Goal: Task Accomplishment & Management: Manage account settings

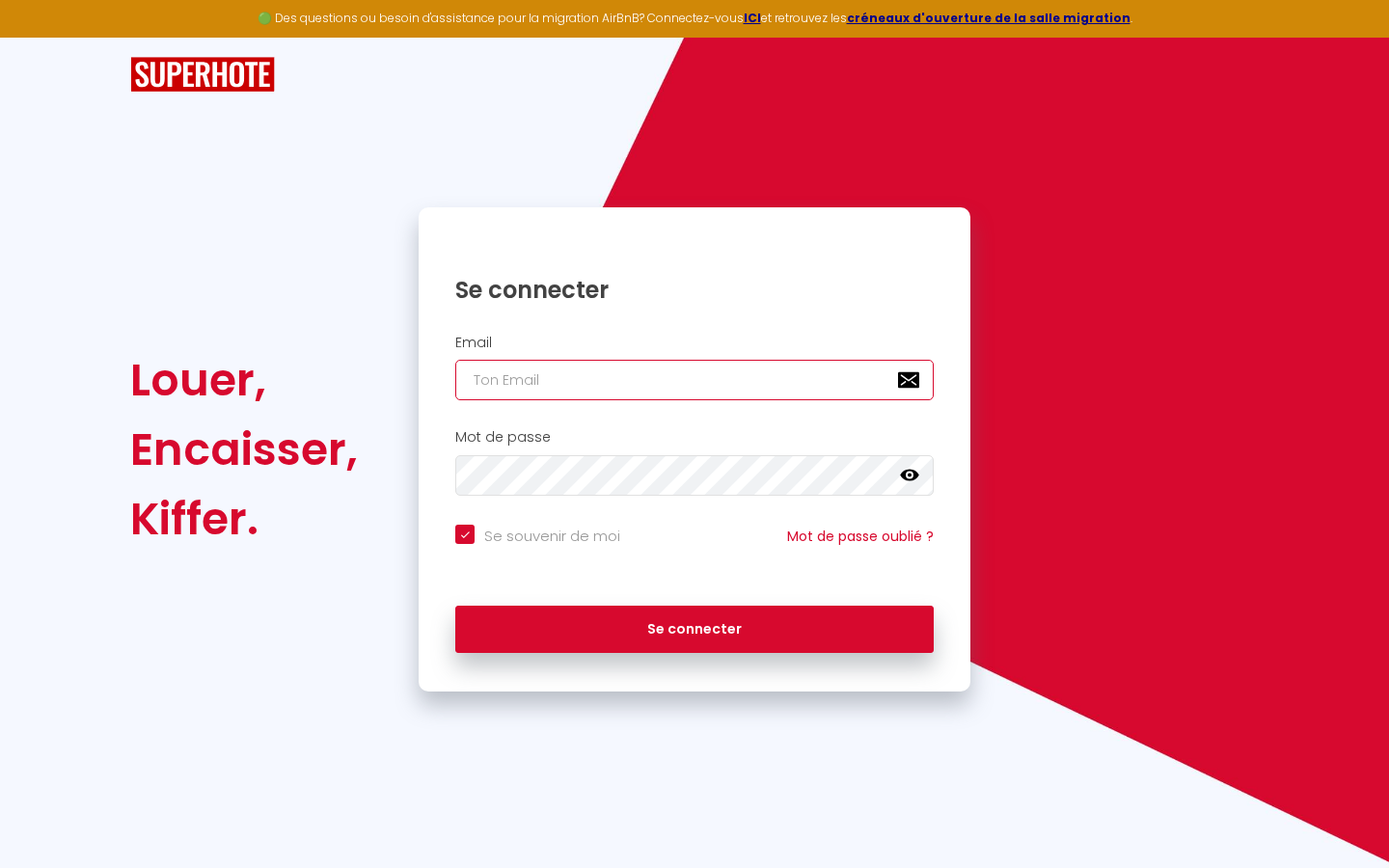
type input "s"
checkbox input "true"
type input "su"
checkbox input "true"
type input "sup"
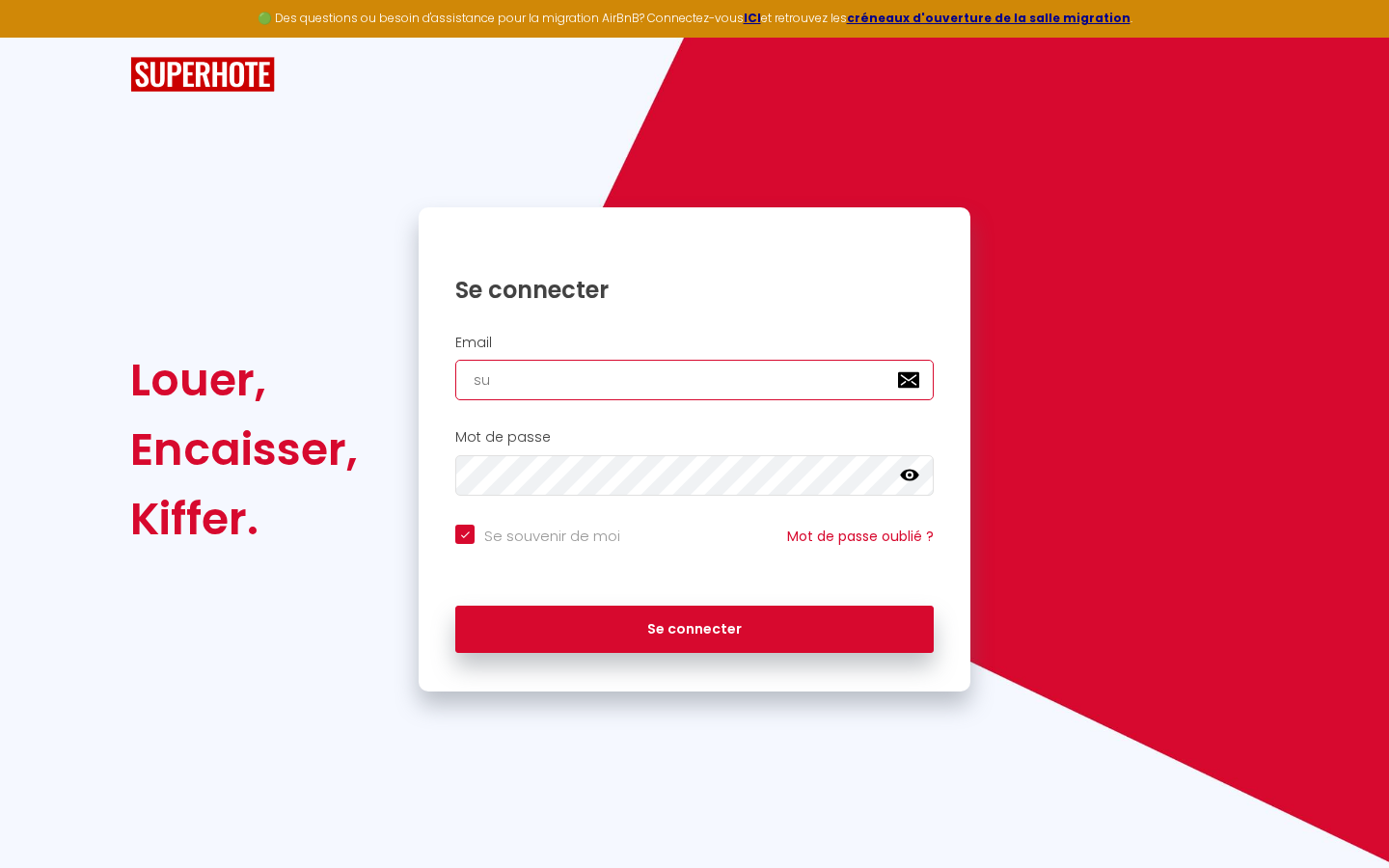
checkbox input "true"
type input "supe"
checkbox input "true"
type input "super"
checkbox input "true"
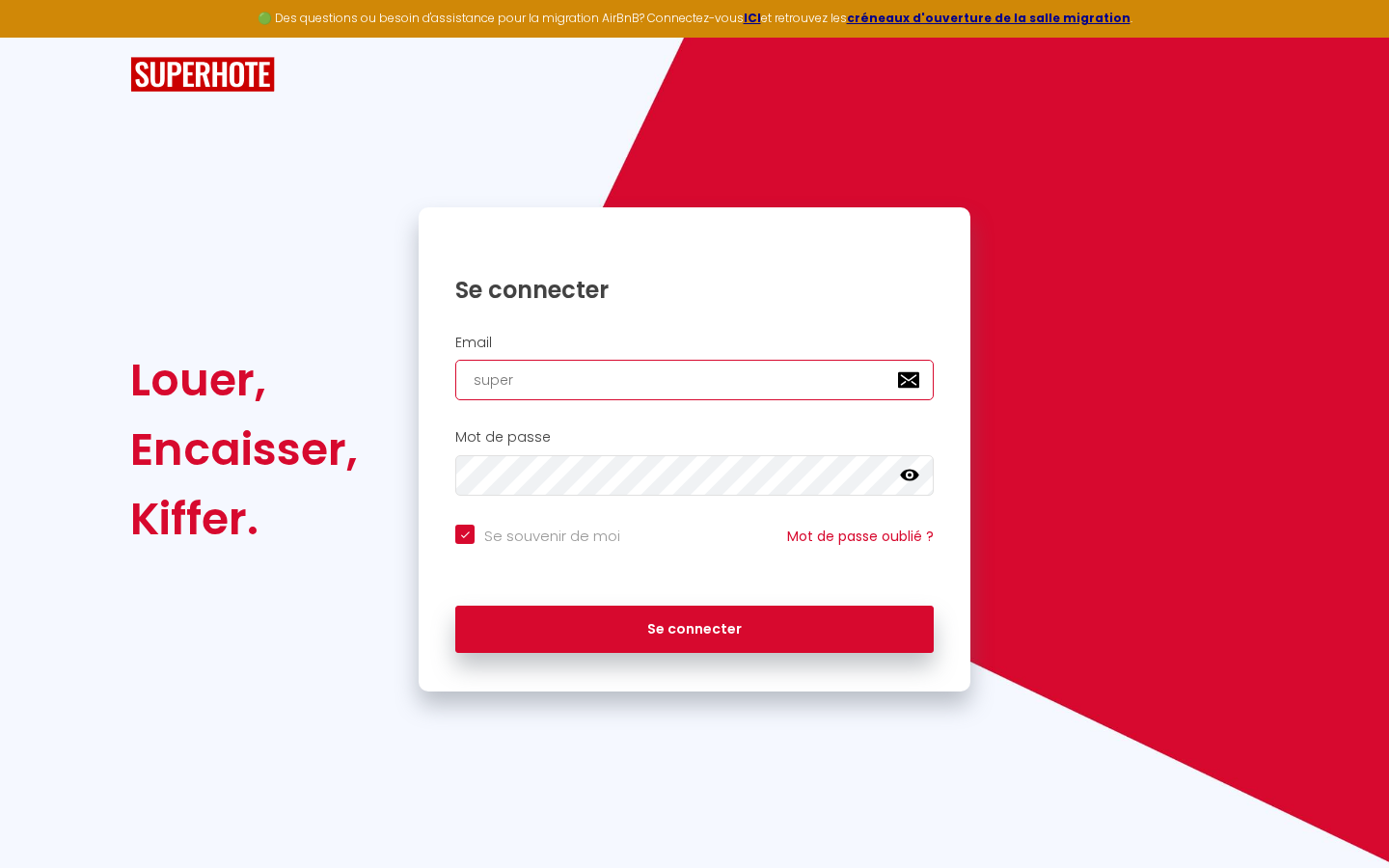
type input "superb"
checkbox input "true"
type input "superbo"
checkbox input "true"
type input "superbor"
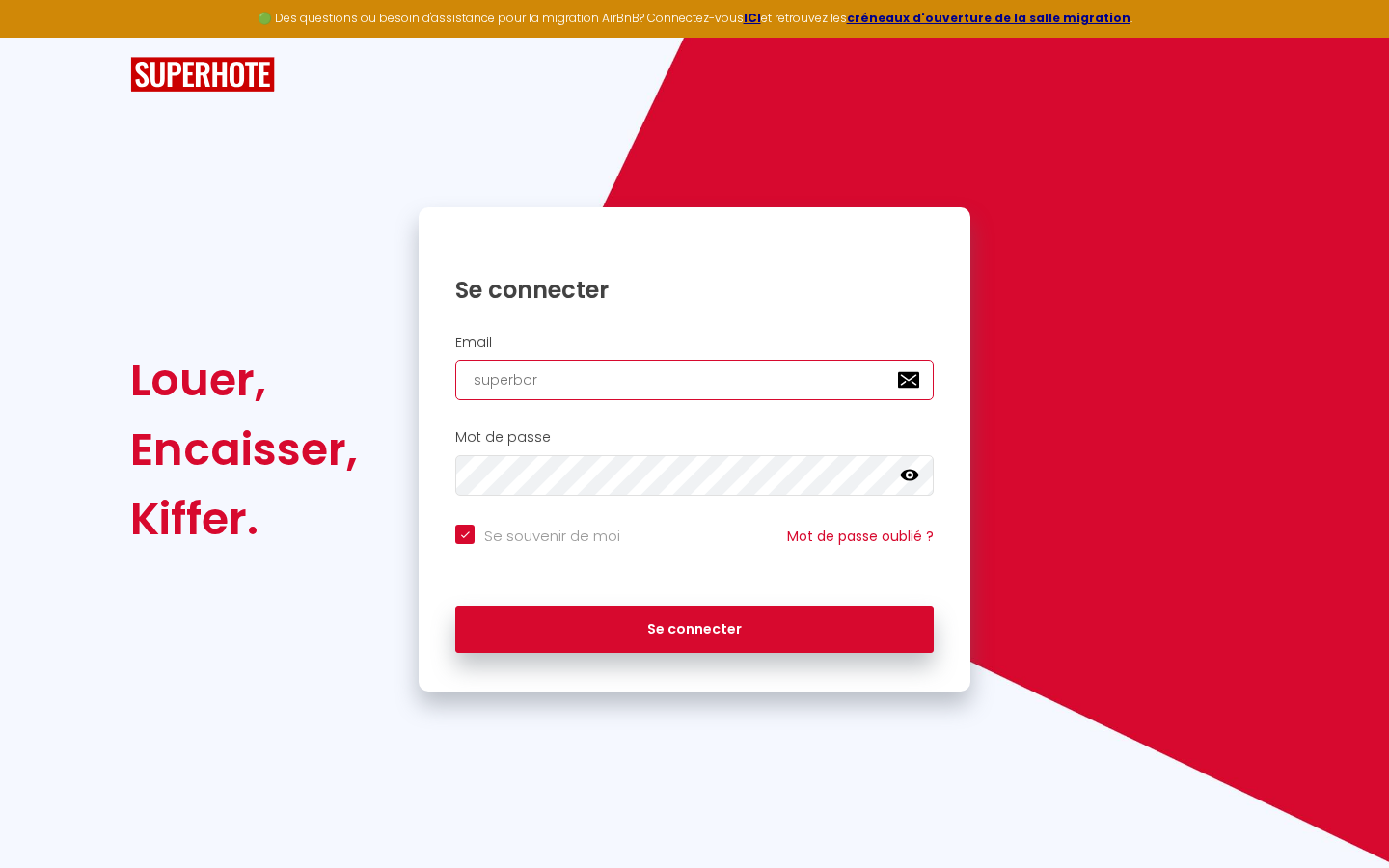
checkbox input "true"
type input "superbord"
checkbox input "true"
type input "superborde"
checkbox input "true"
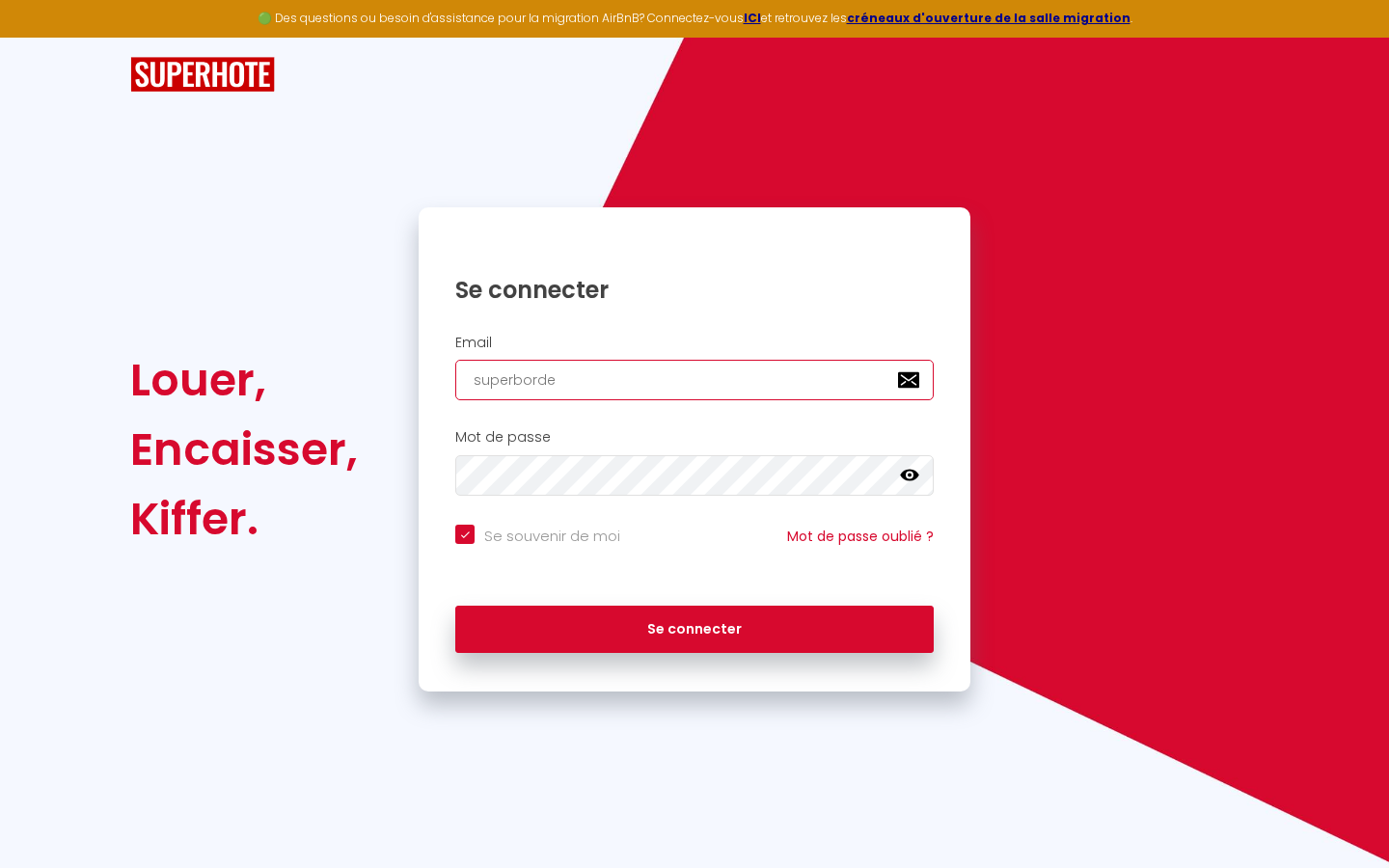
type input "superbordea"
checkbox input "true"
type input "superbordeau"
checkbox input "true"
type input "superbordeaux"
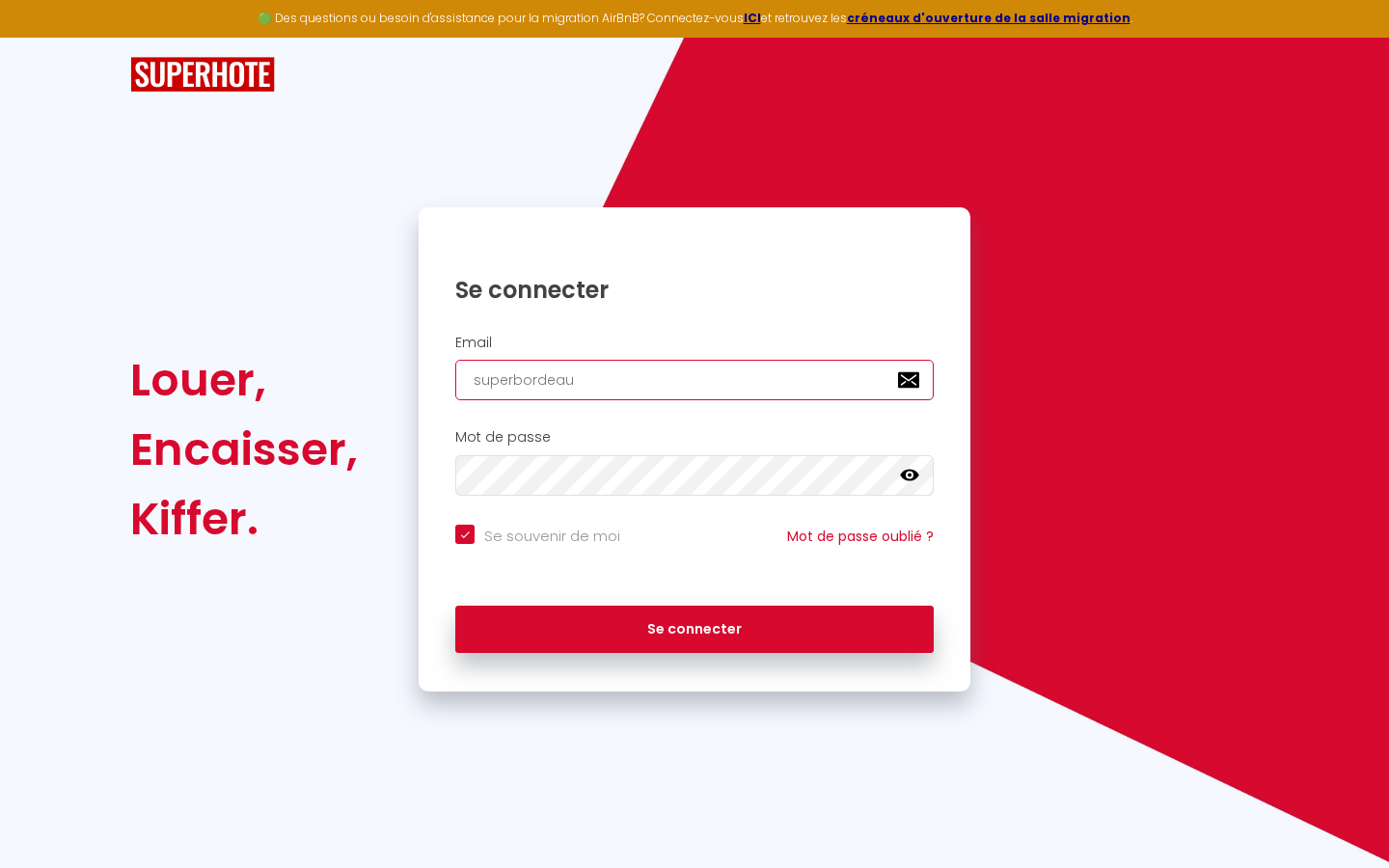
checkbox input "true"
type input "superbordeaux@"
checkbox input "true"
type input "superbordeaux@g"
checkbox input "true"
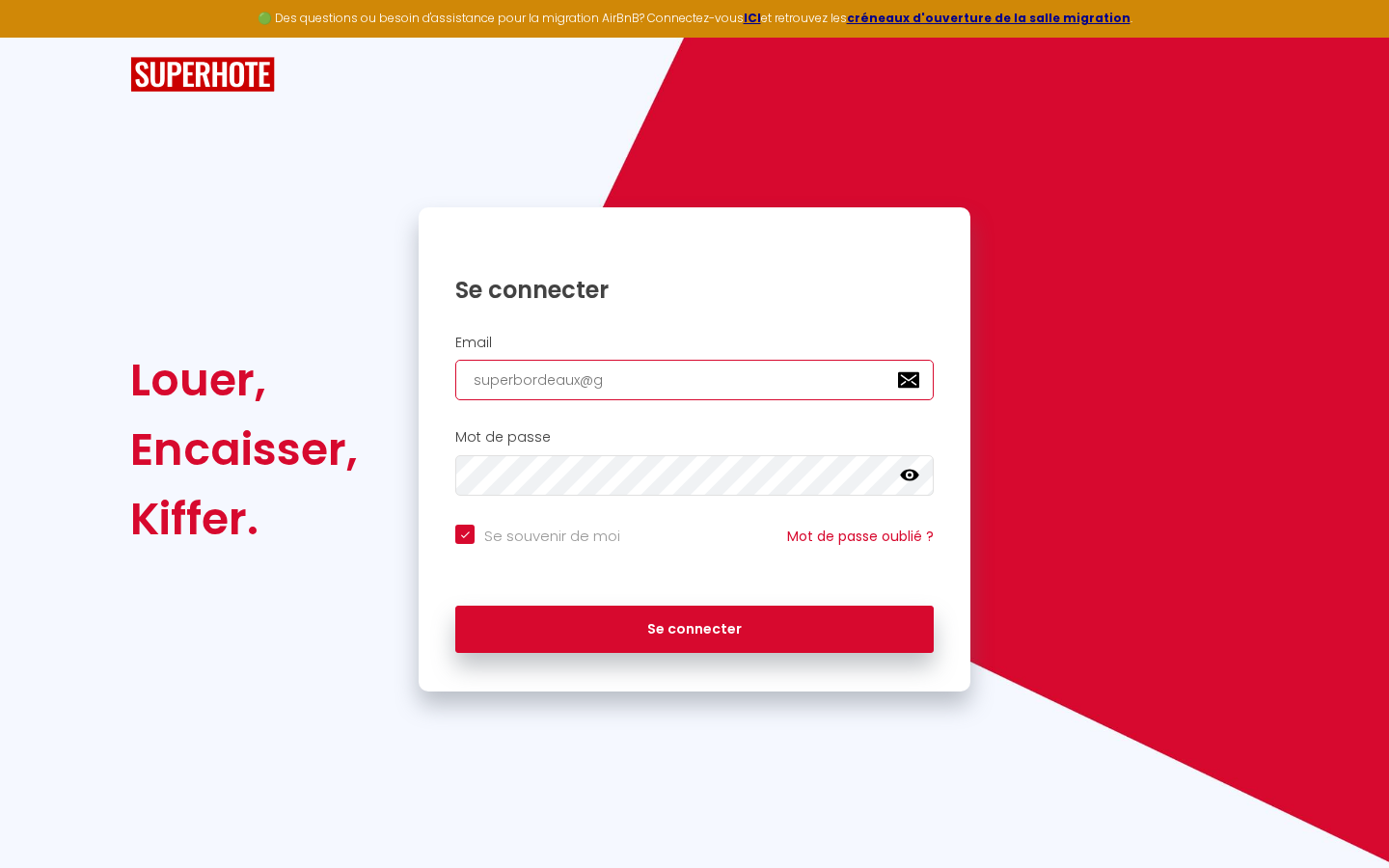
type input "superbordeaux@gm"
checkbox input "true"
type input "superbordeaux@gma"
checkbox input "true"
type input "superbordeaux@gmai"
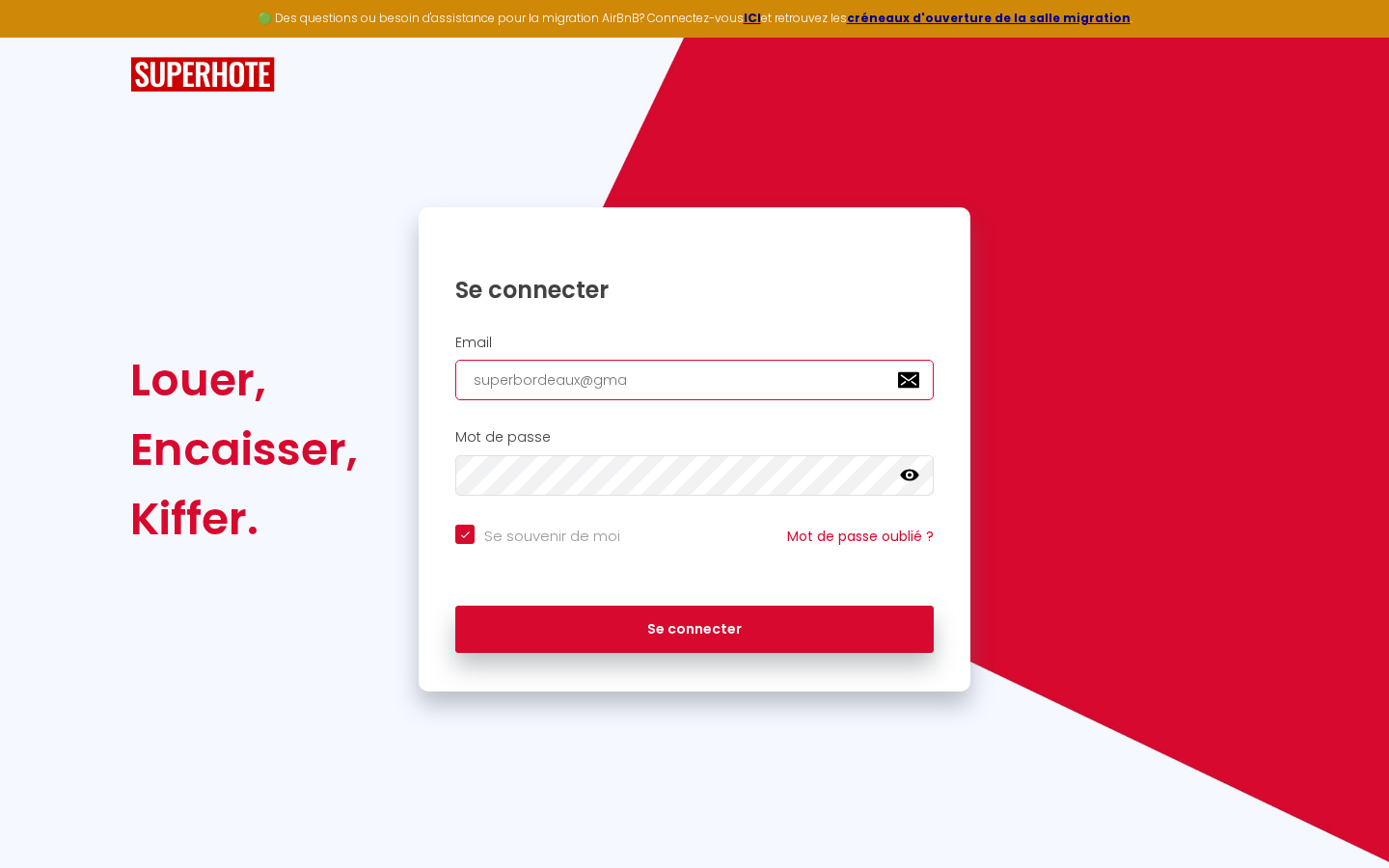
checkbox input "true"
type input "[EMAIL_ADDRESS]"
checkbox input "true"
type input "[EMAIL_ADDRESS]."
checkbox input "true"
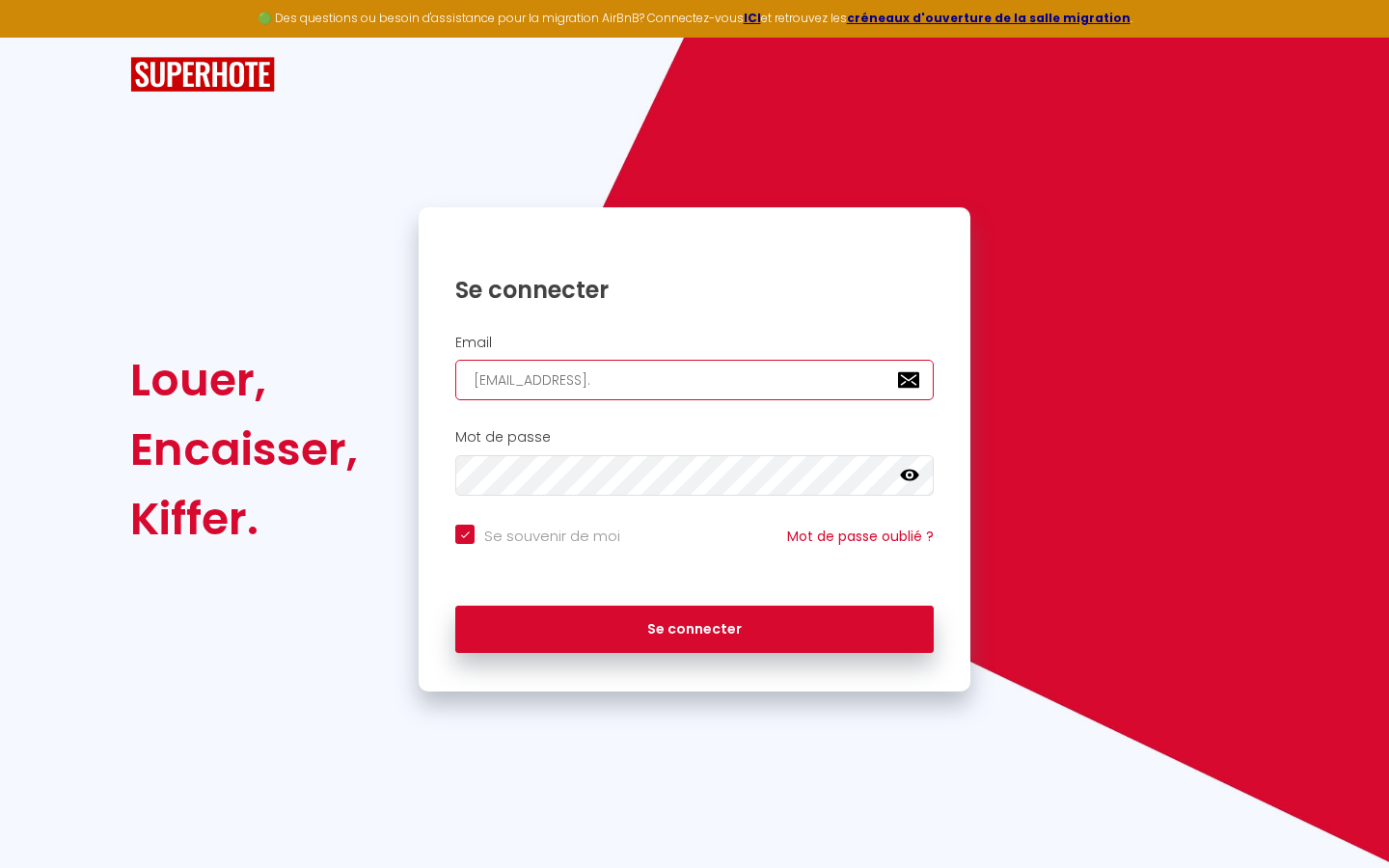
type input "superbordeaux@gmail.c"
checkbox input "true"
type input "[EMAIL_ADDRESS][DOMAIN_NAME]"
checkbox input "true"
type input "[EMAIL_ADDRESS][DOMAIN_NAME]"
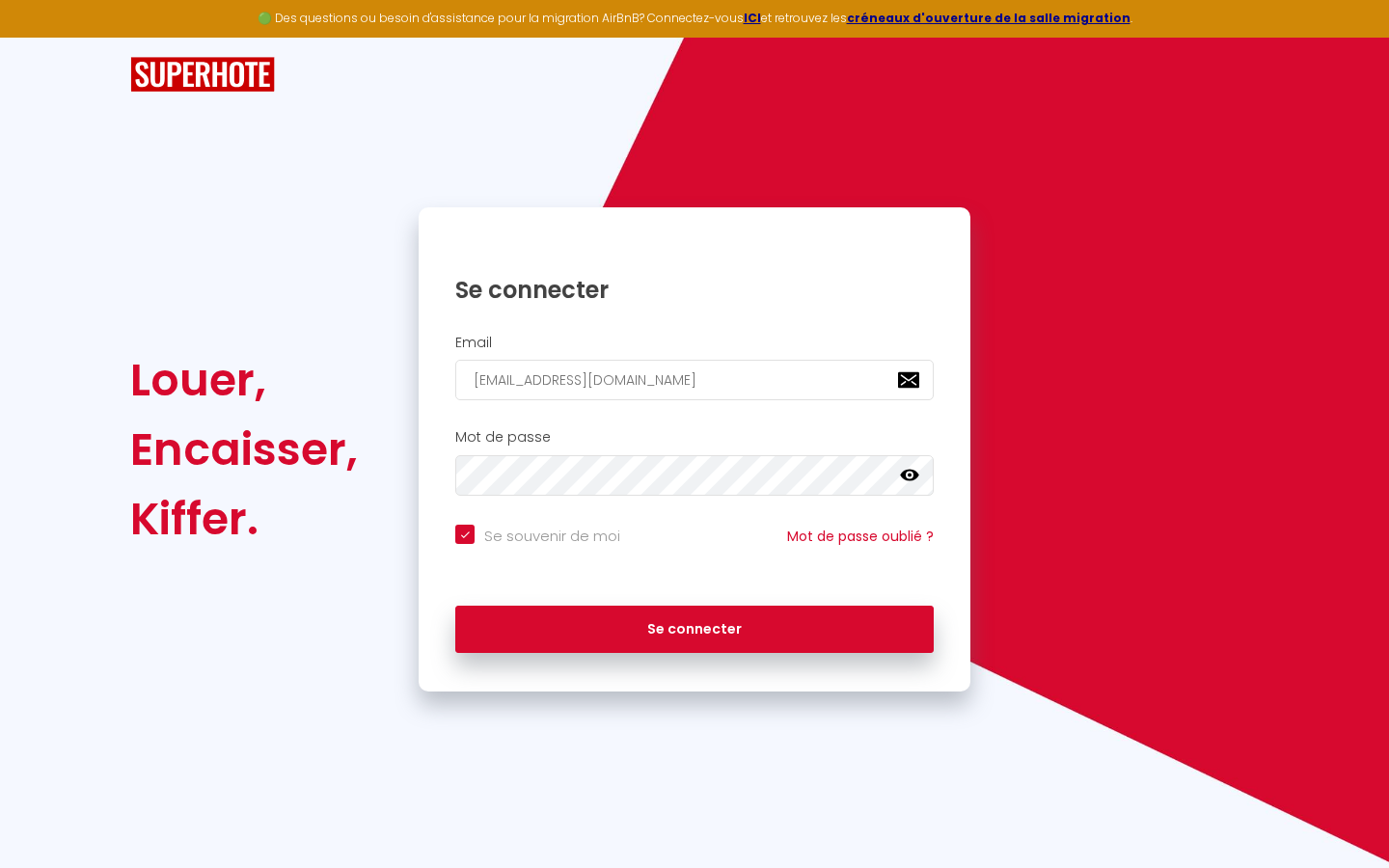
checkbox input "true"
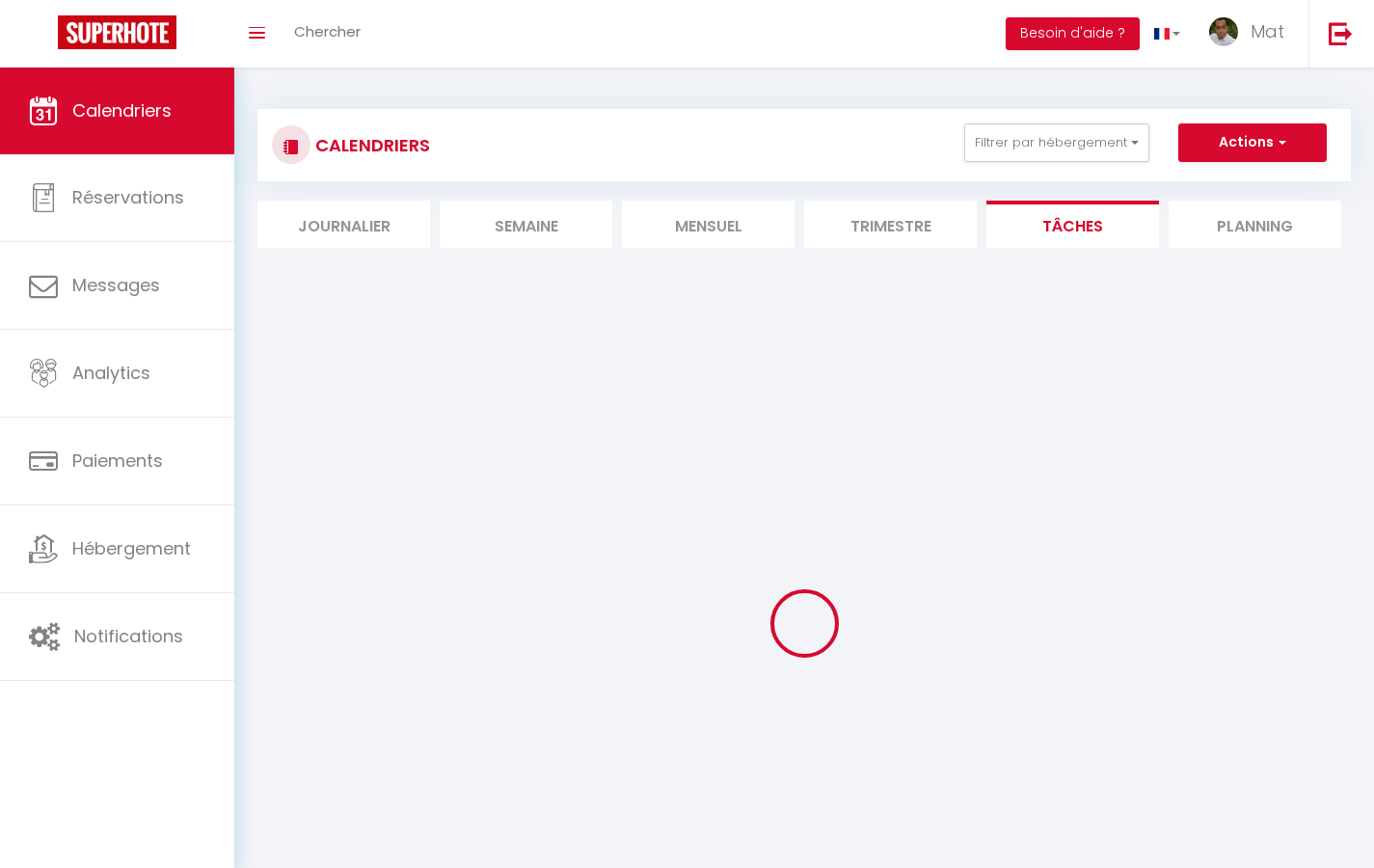
select select
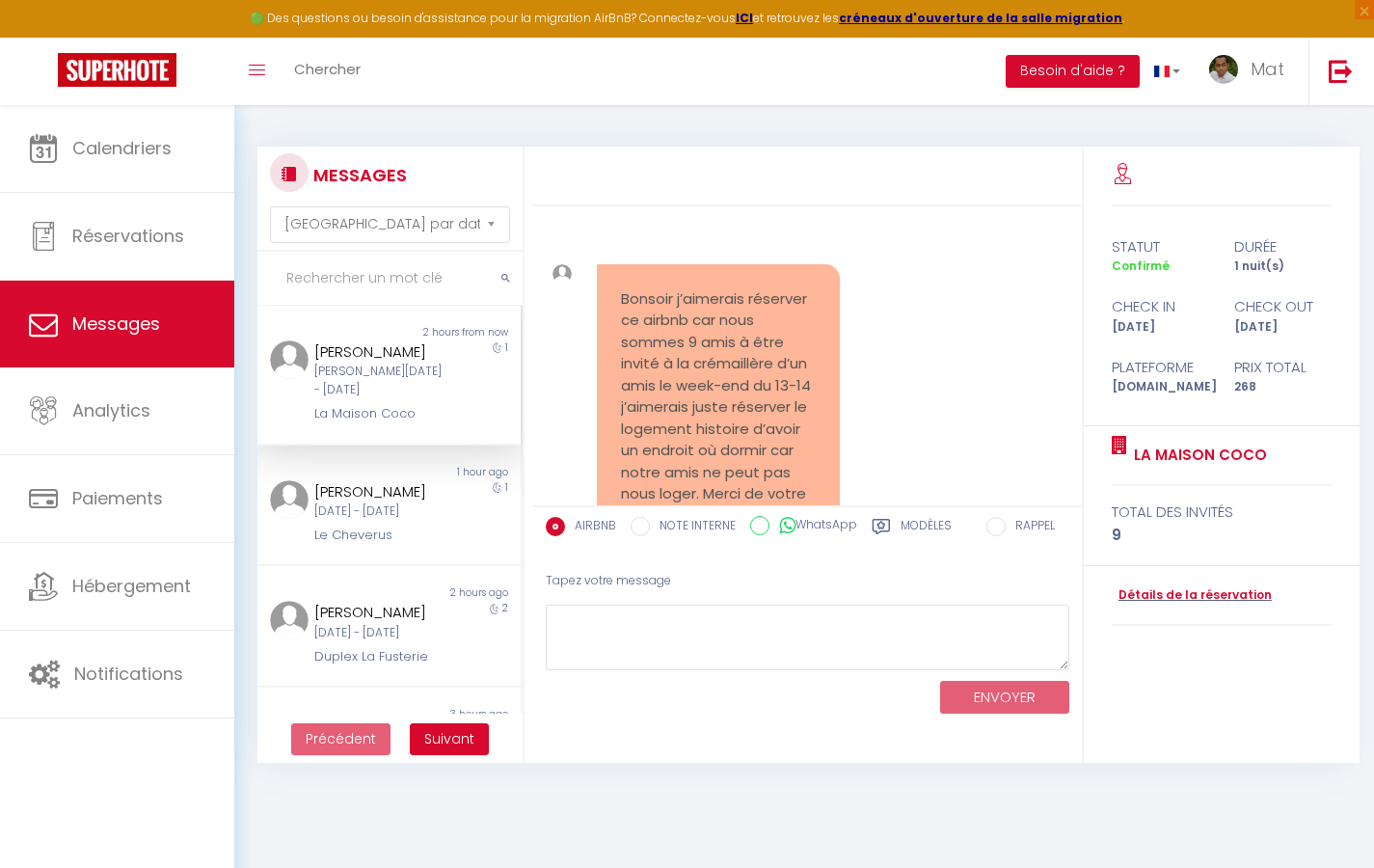
scroll to position [9043, 0]
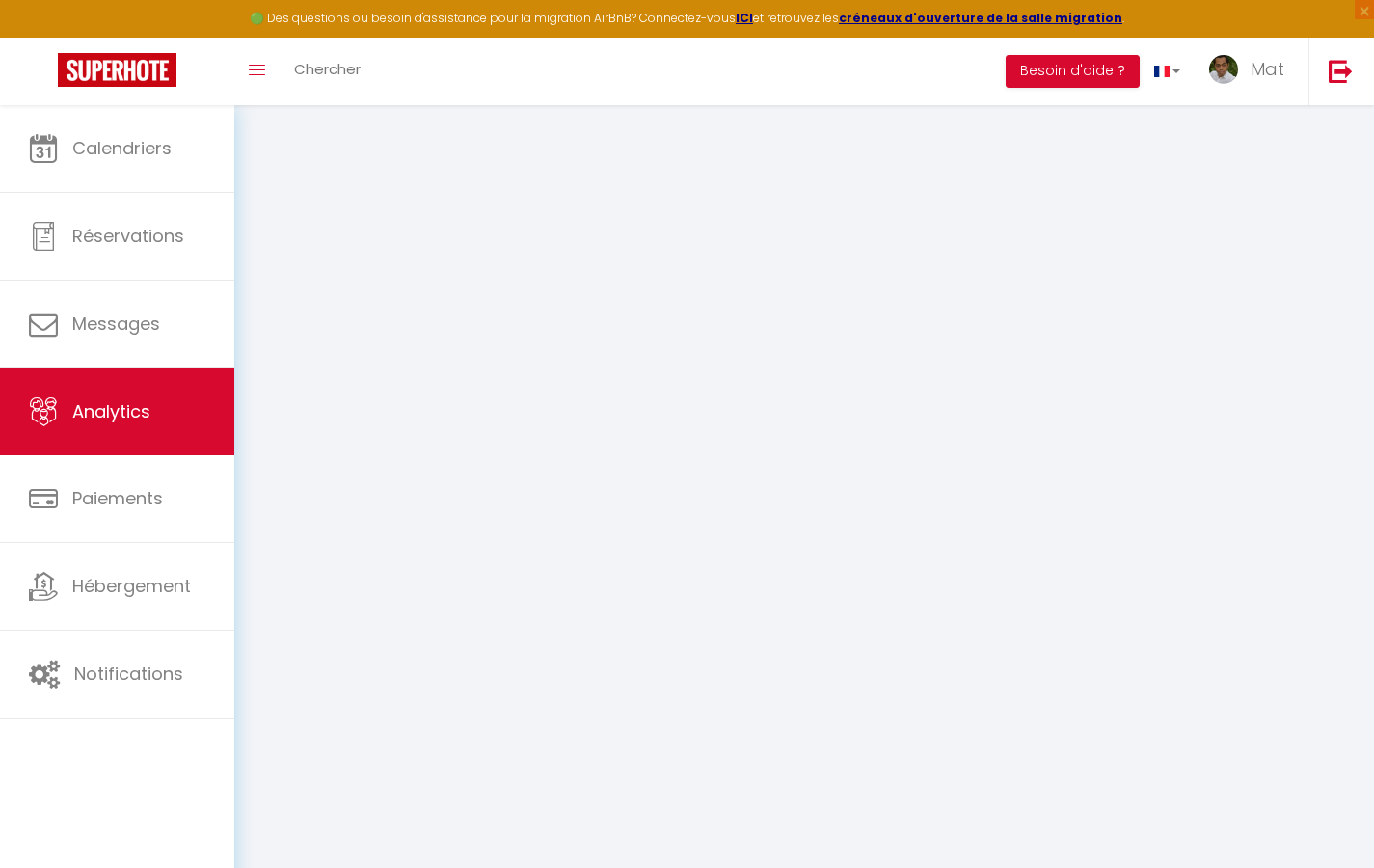
select select "2025"
select select "9"
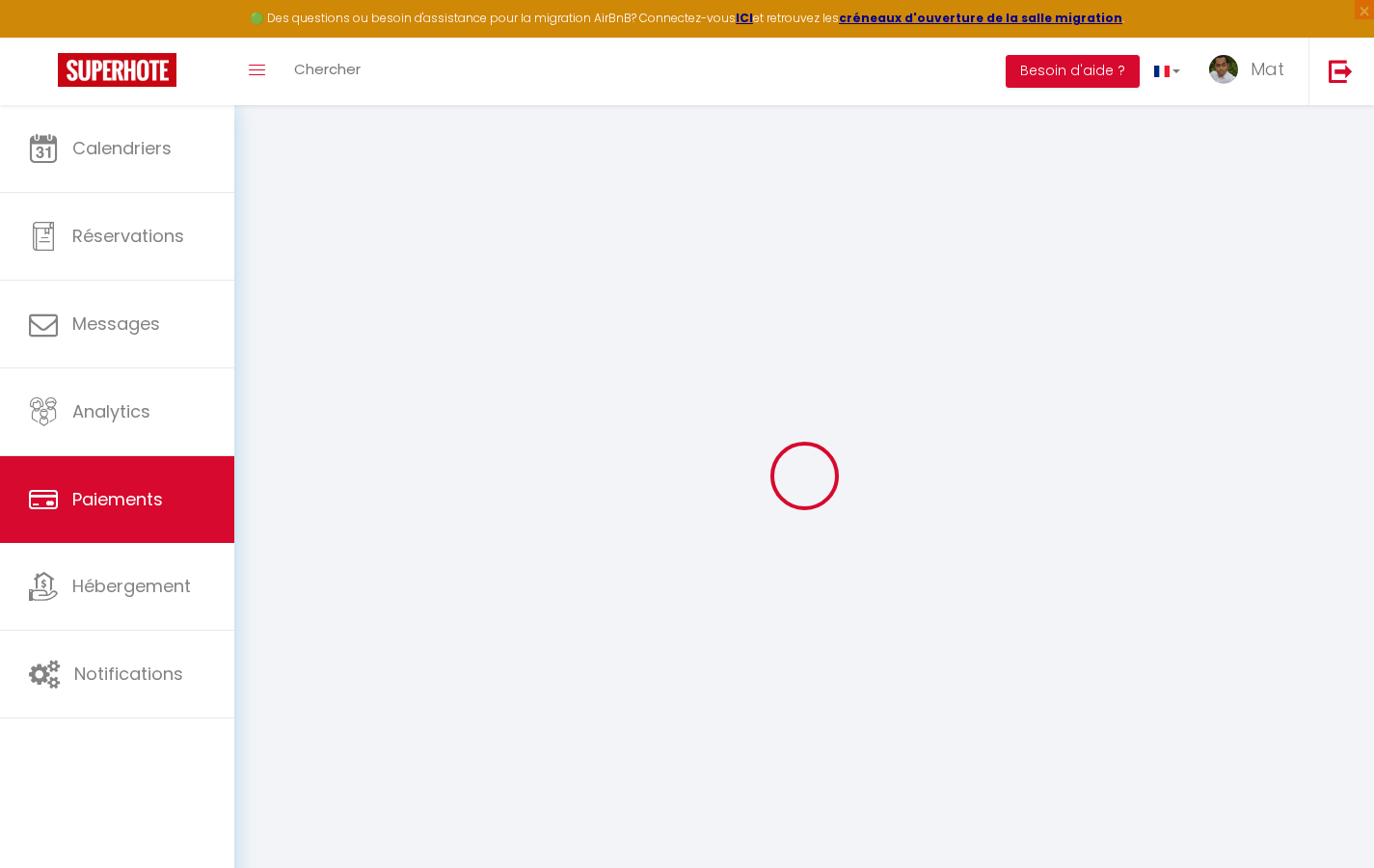
select select "2"
select select "0"
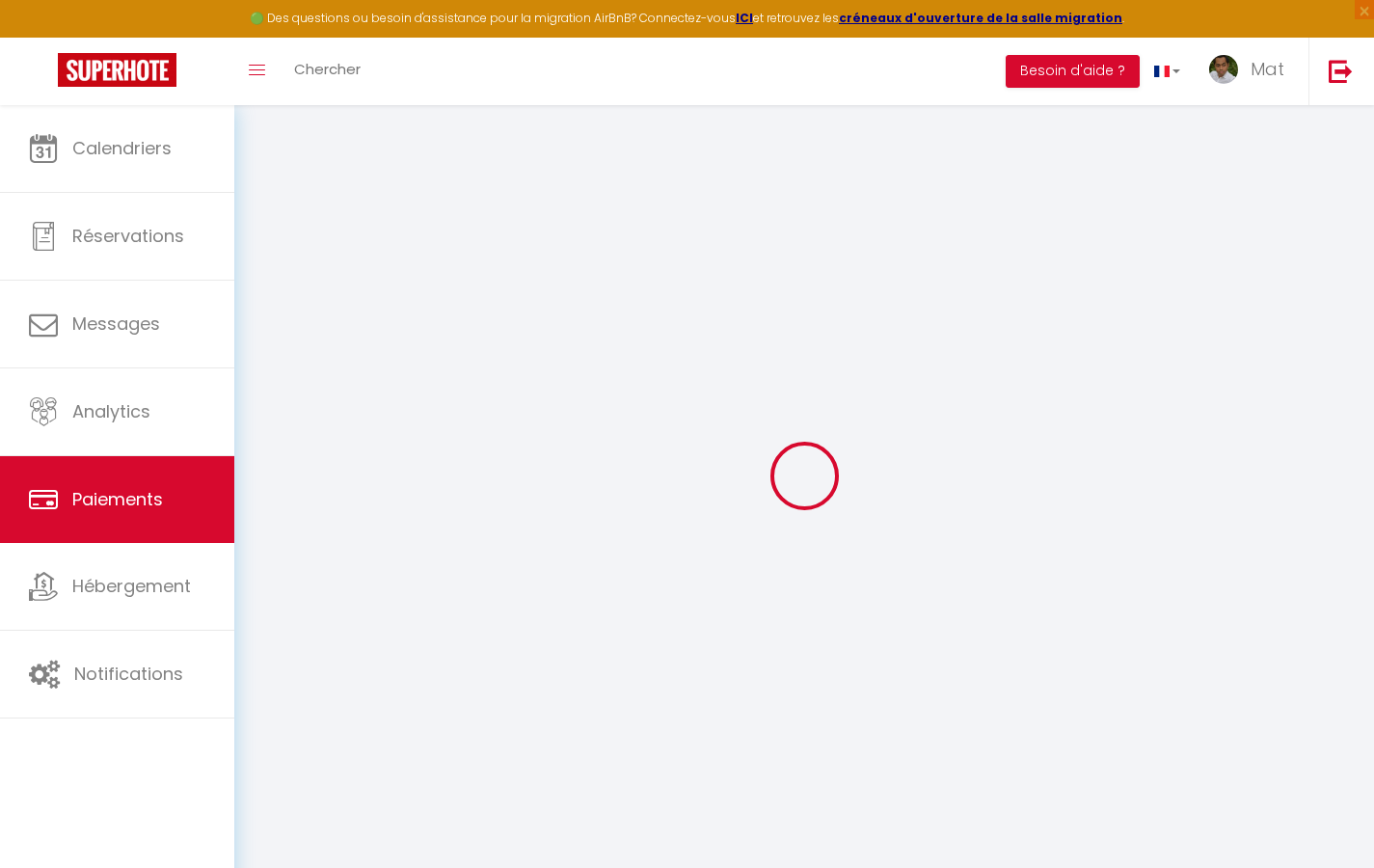
select select "0"
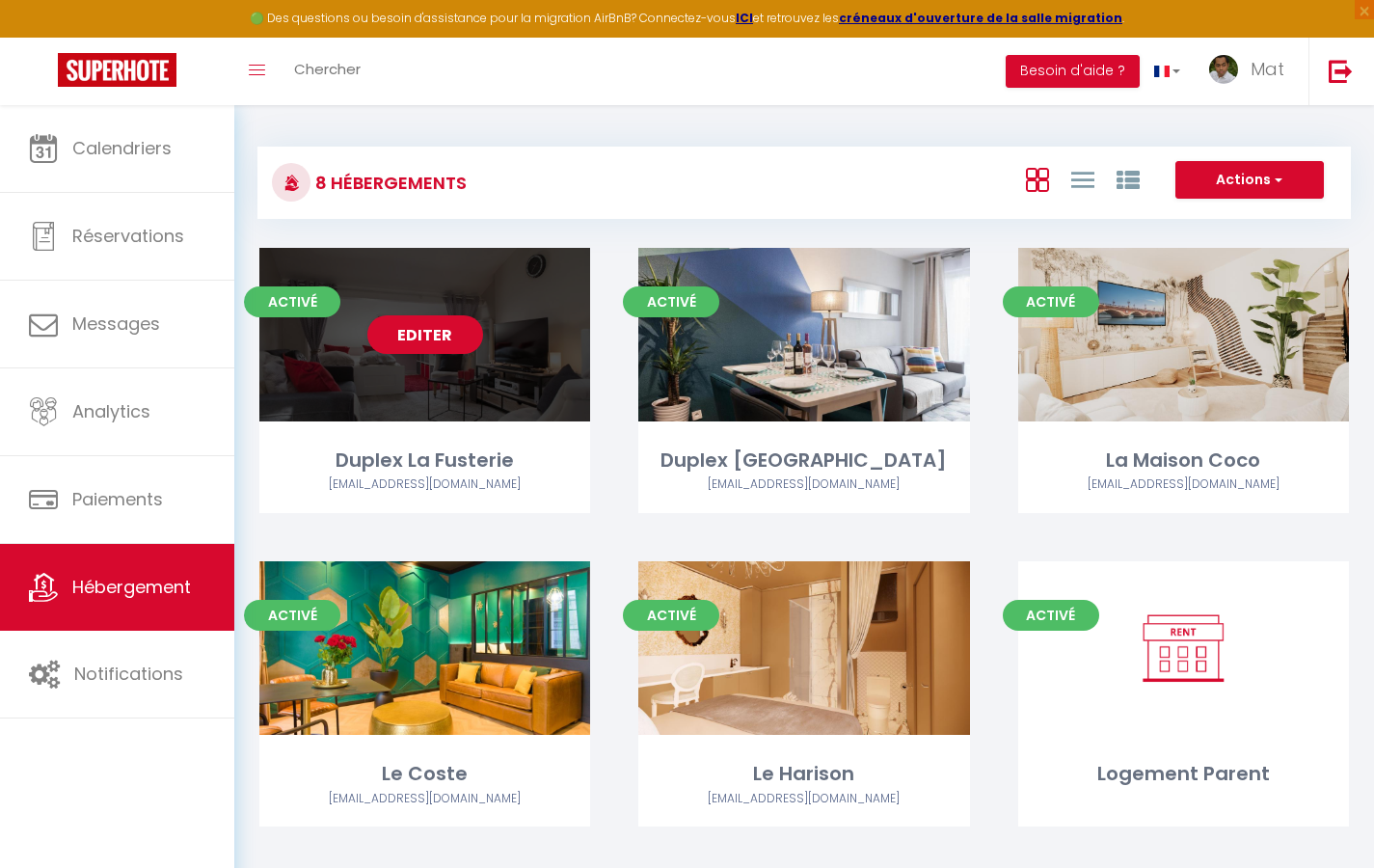
select select "3"
select select "2"
select select "1"
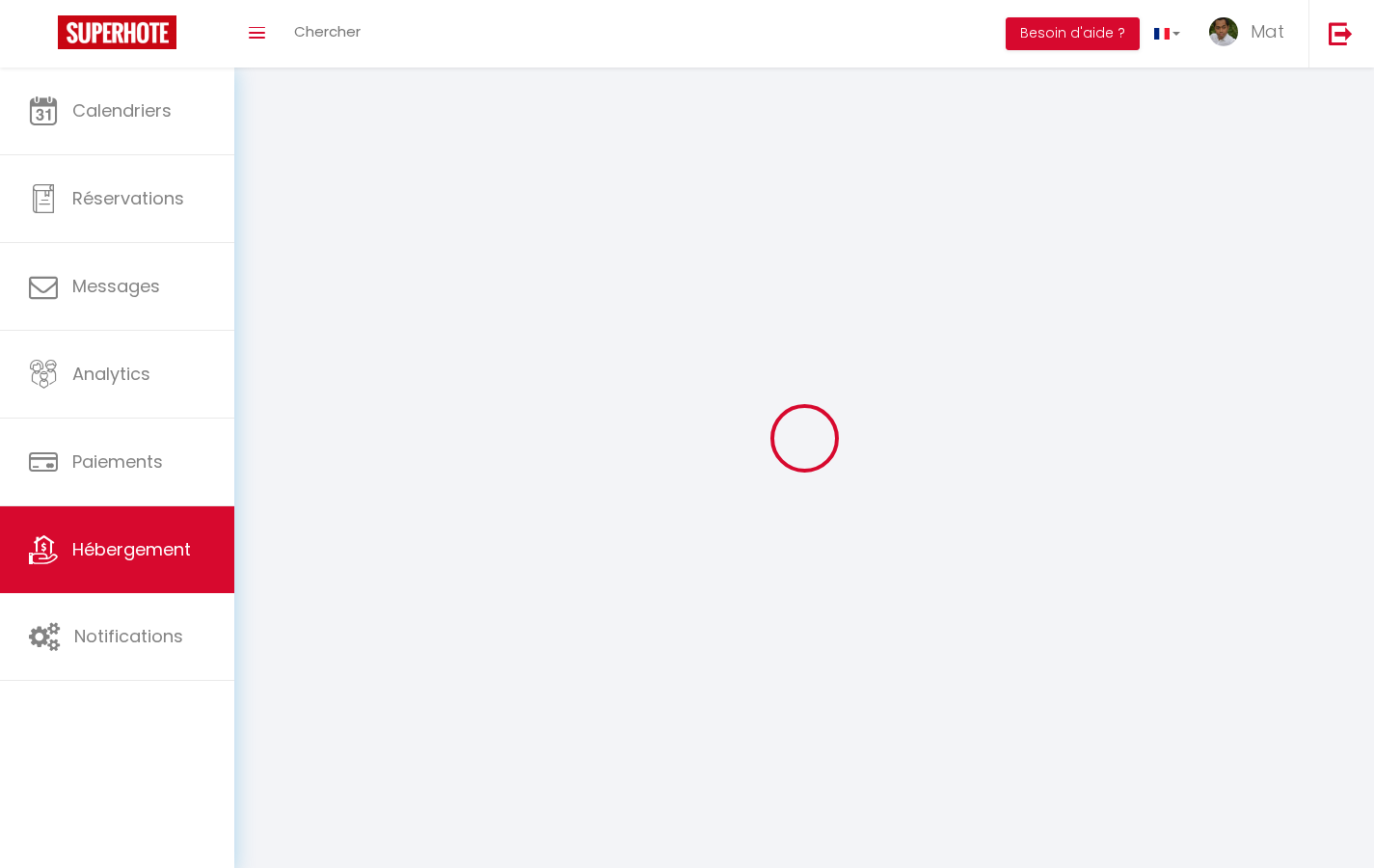
select select
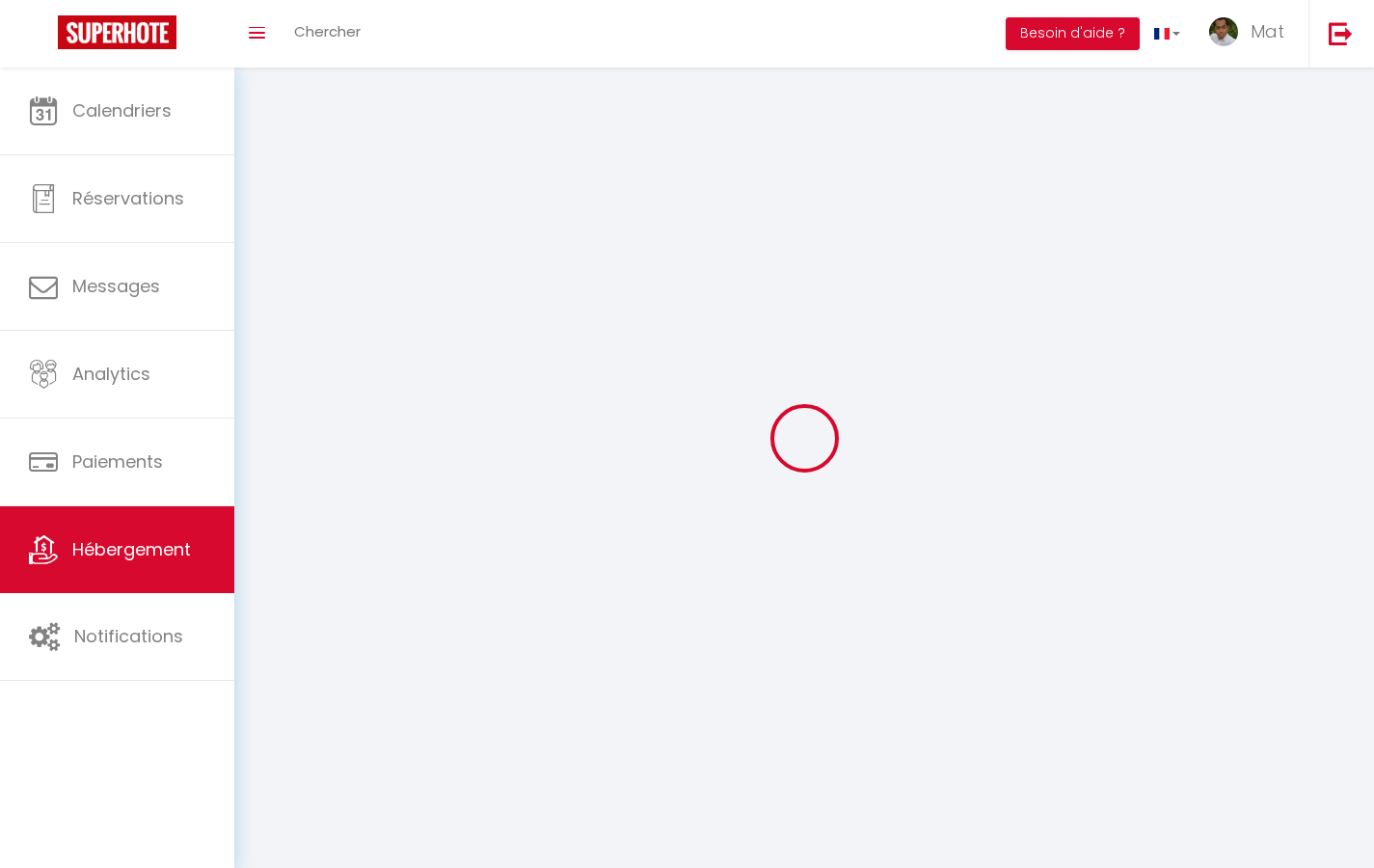
checkbox input "false"
select select
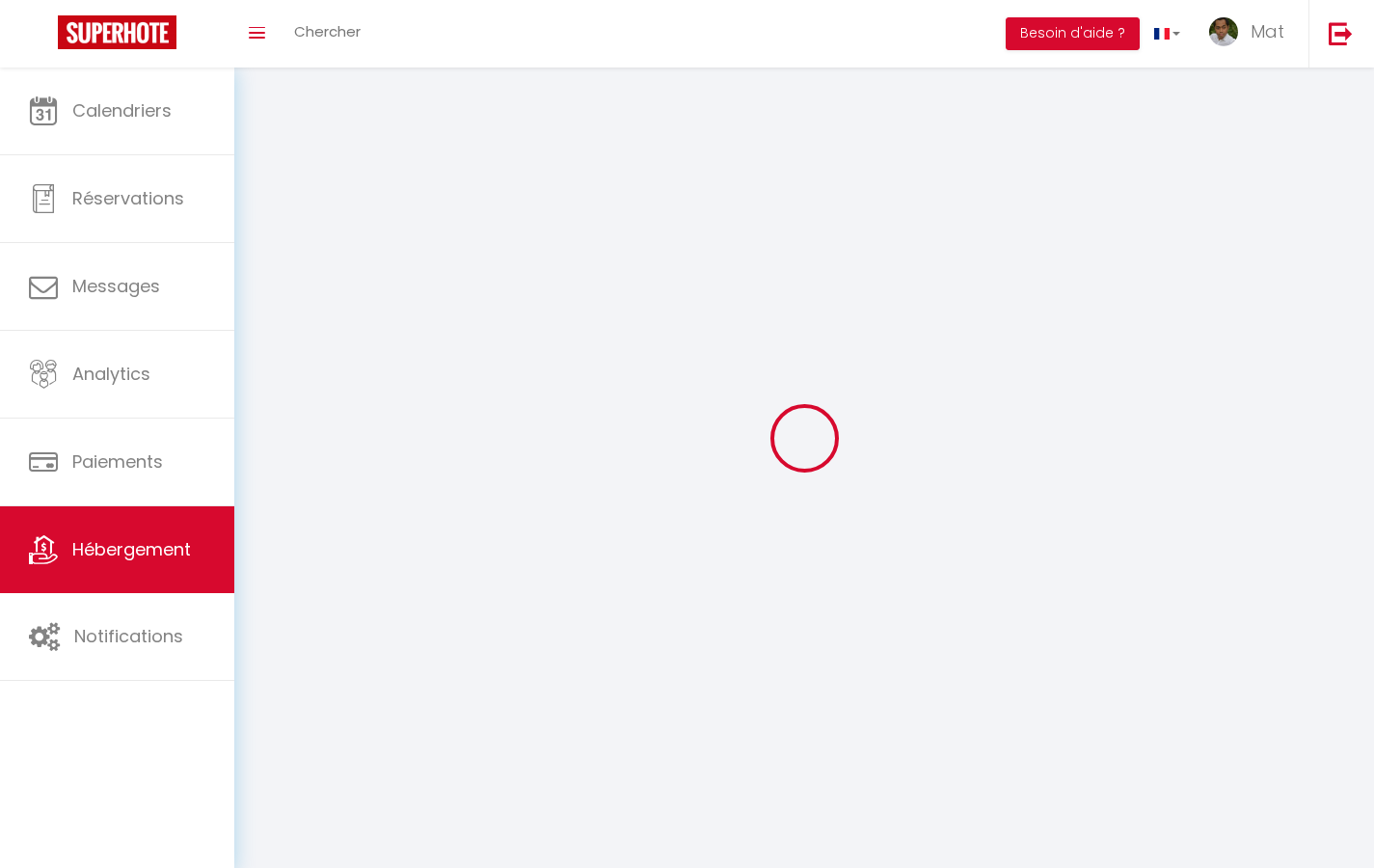
select select
select select "1"
select select
select select "28"
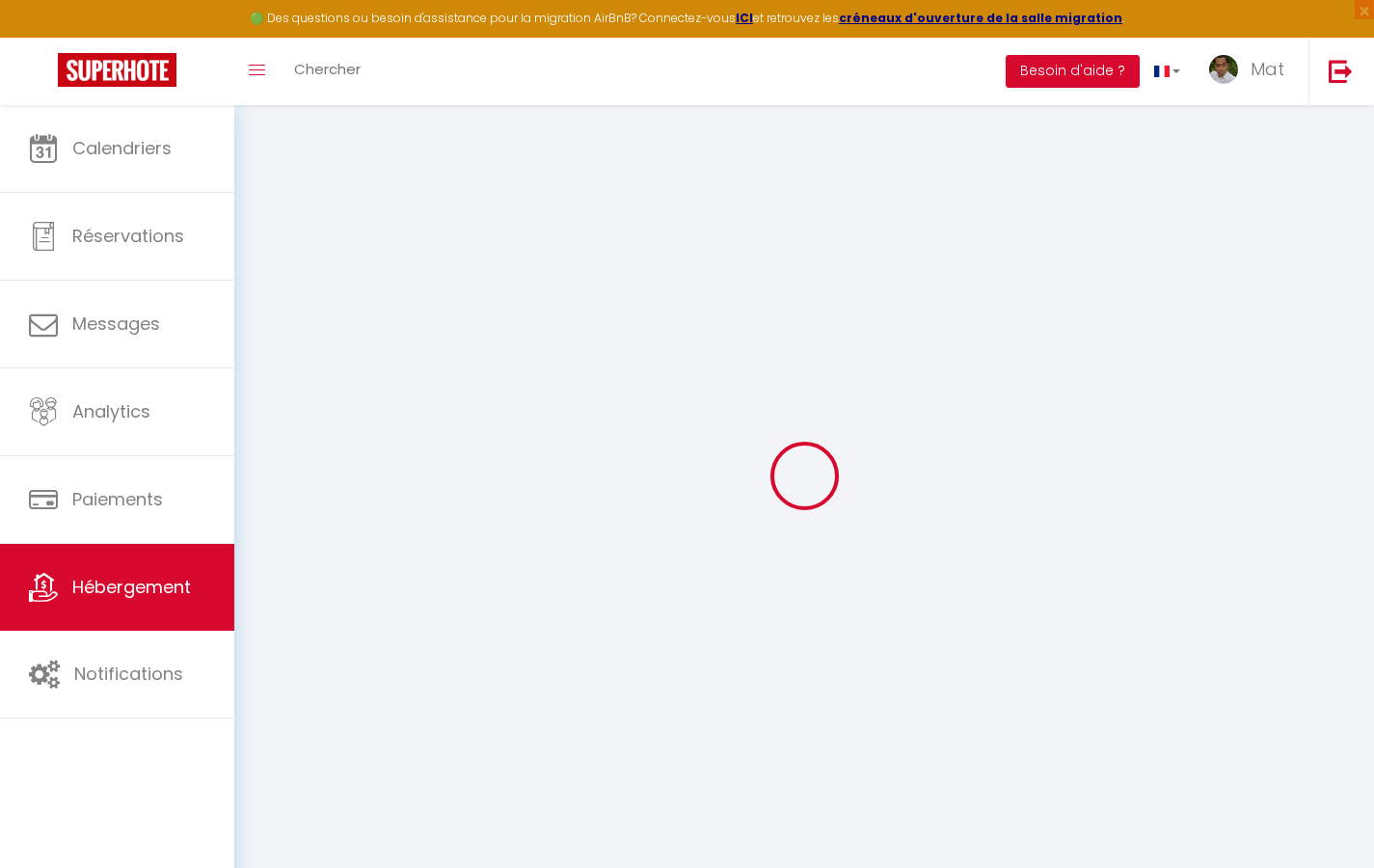
select select
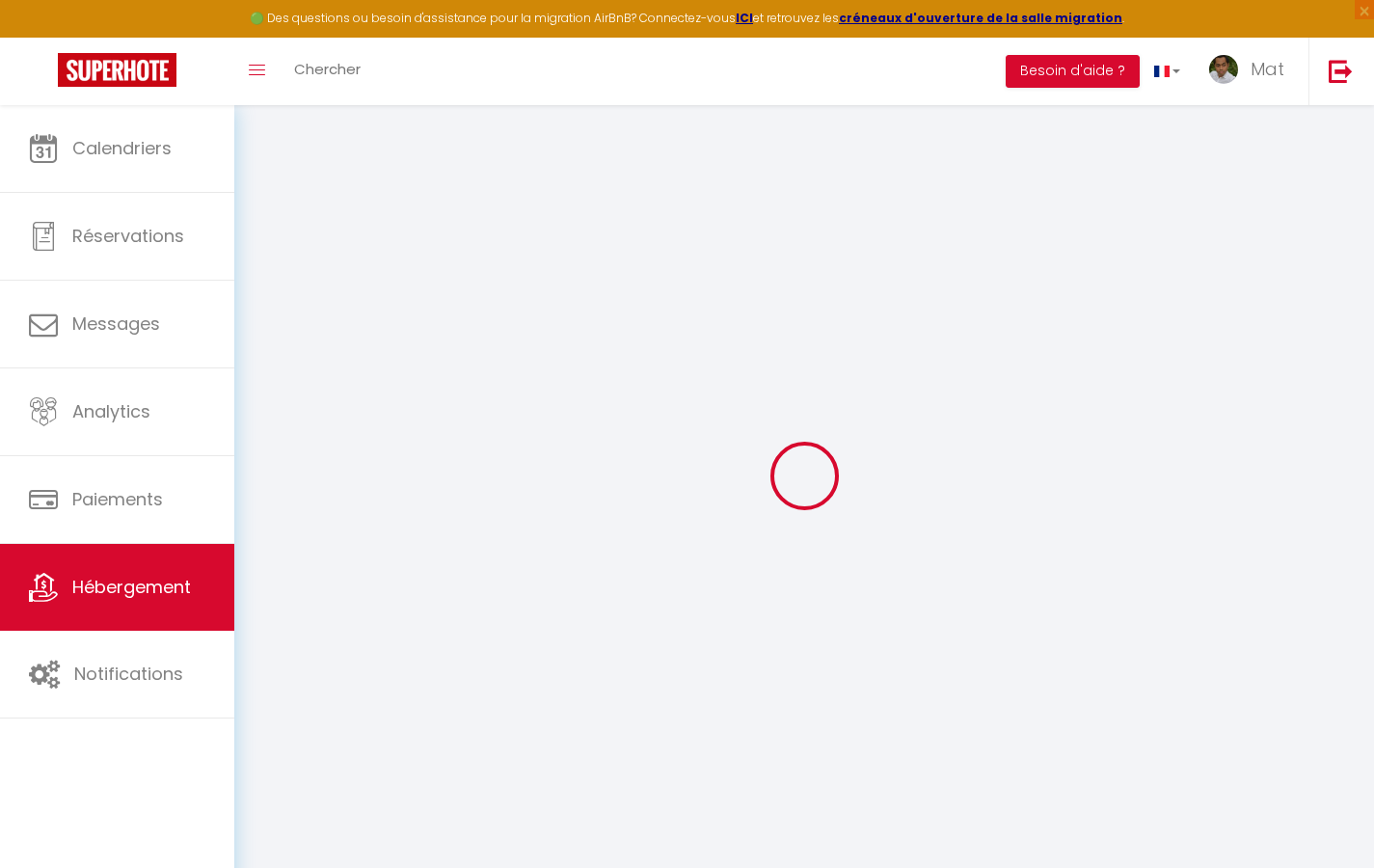
select select
checkbox input "false"
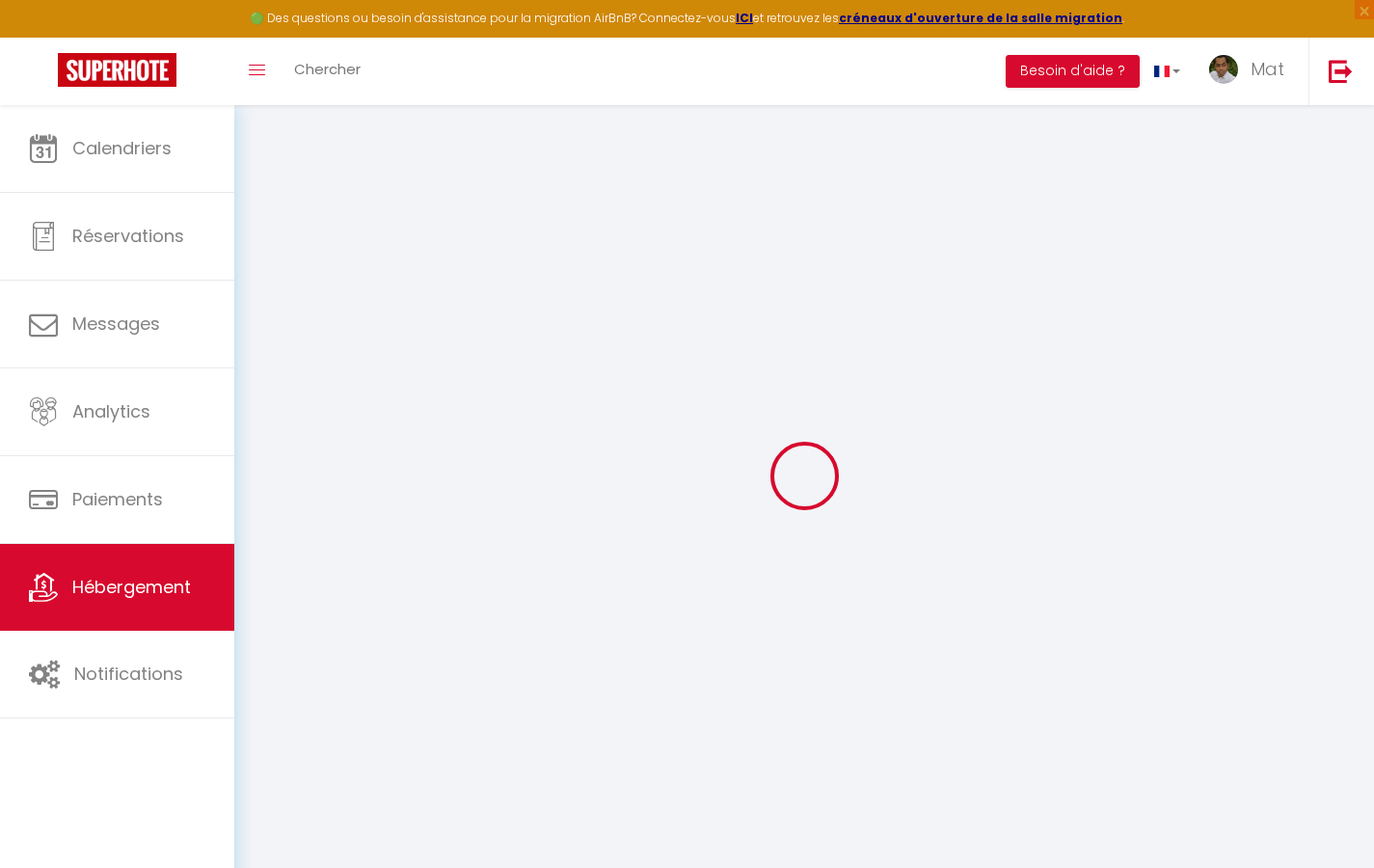
select select
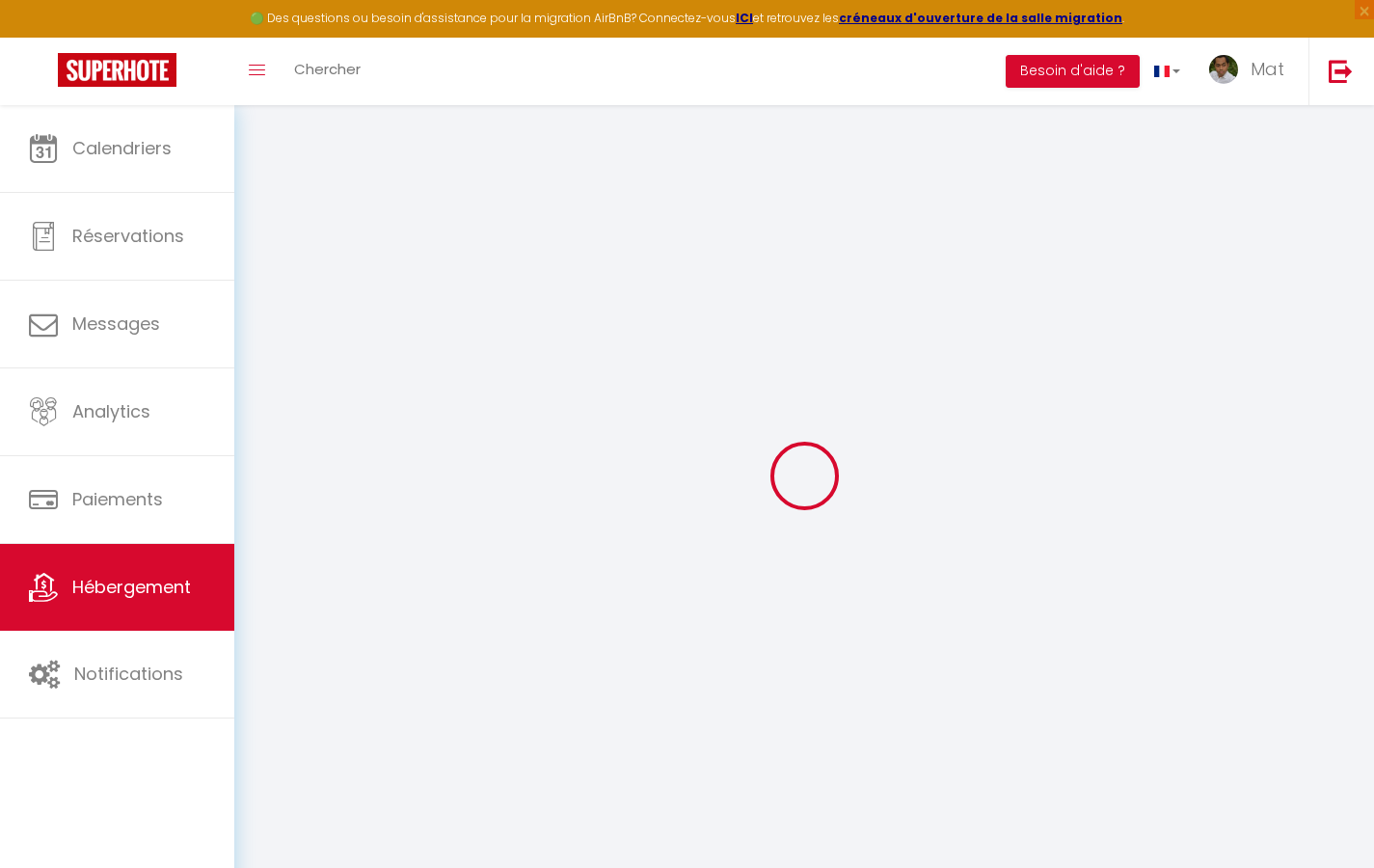
select select
checkbox input "false"
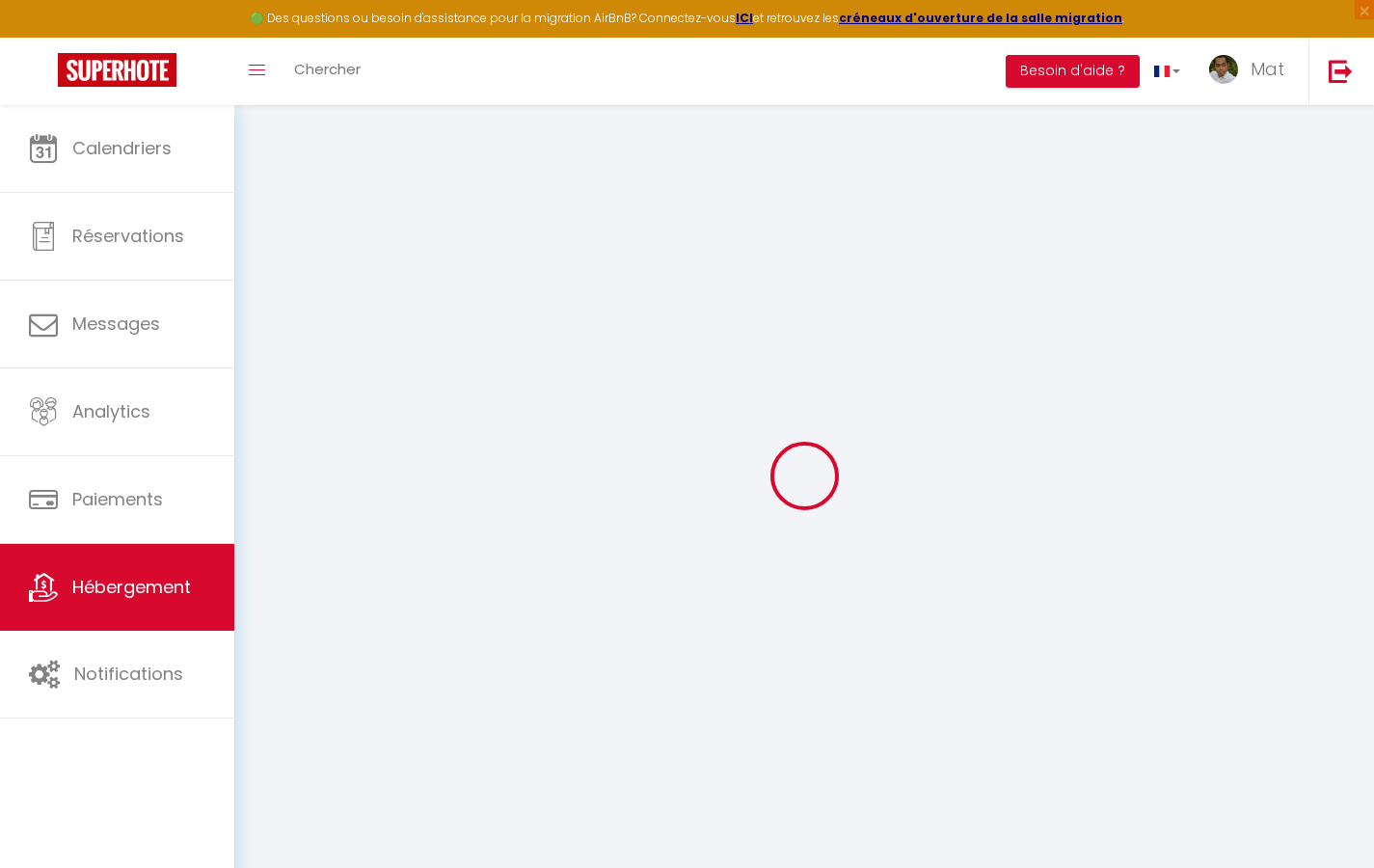
checkbox input "false"
select select
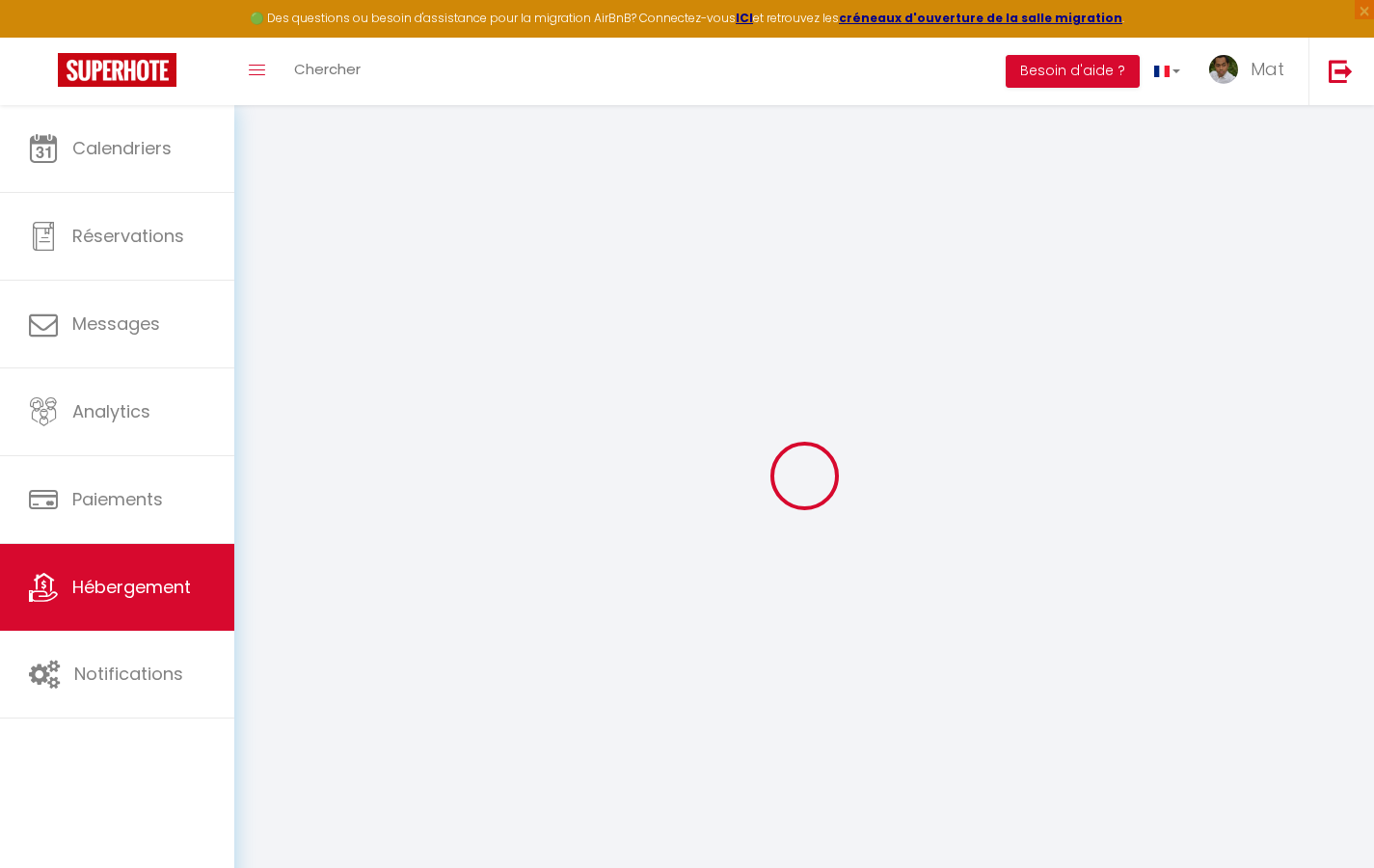
select select
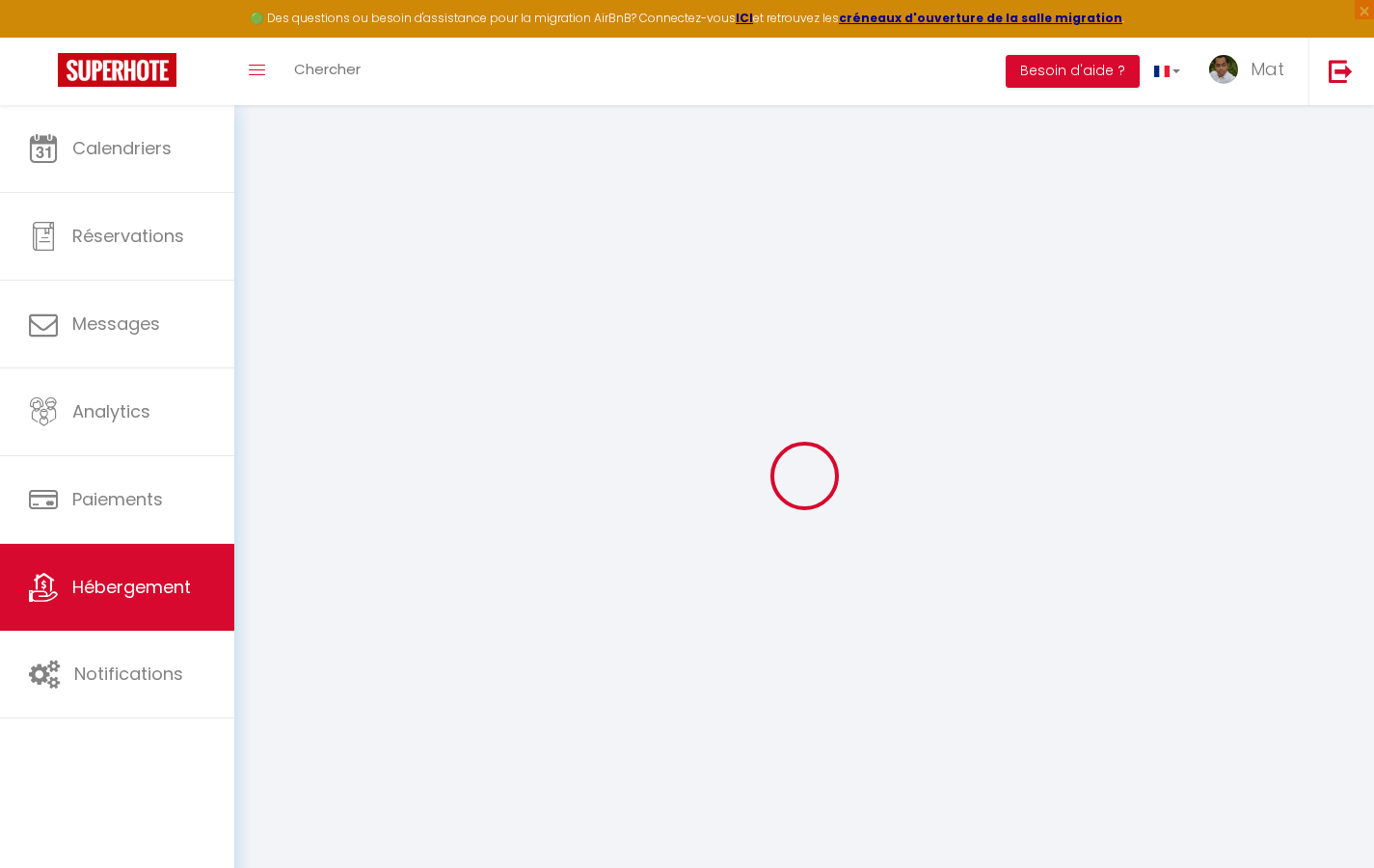
checkbox input "false"
select select
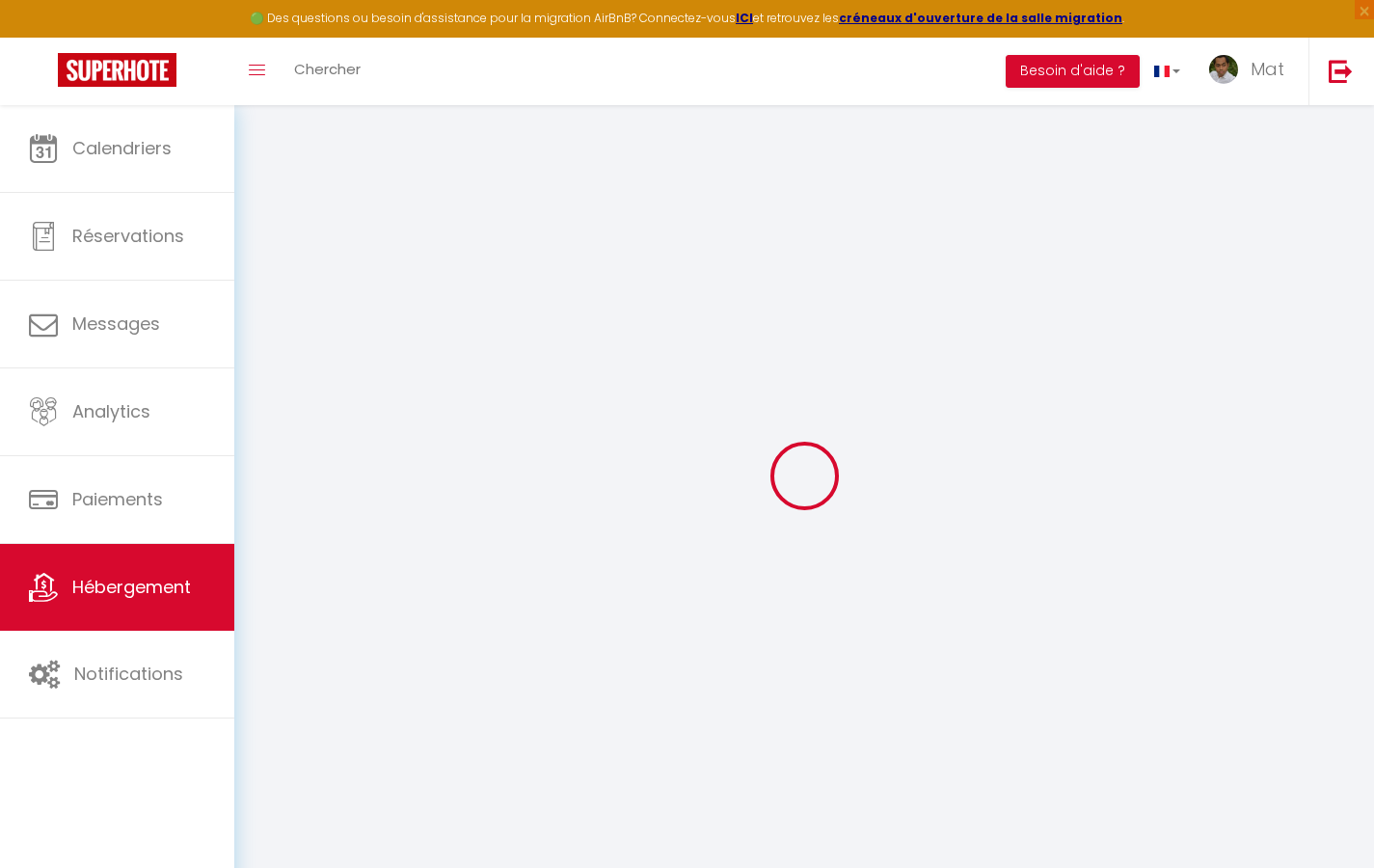
select select
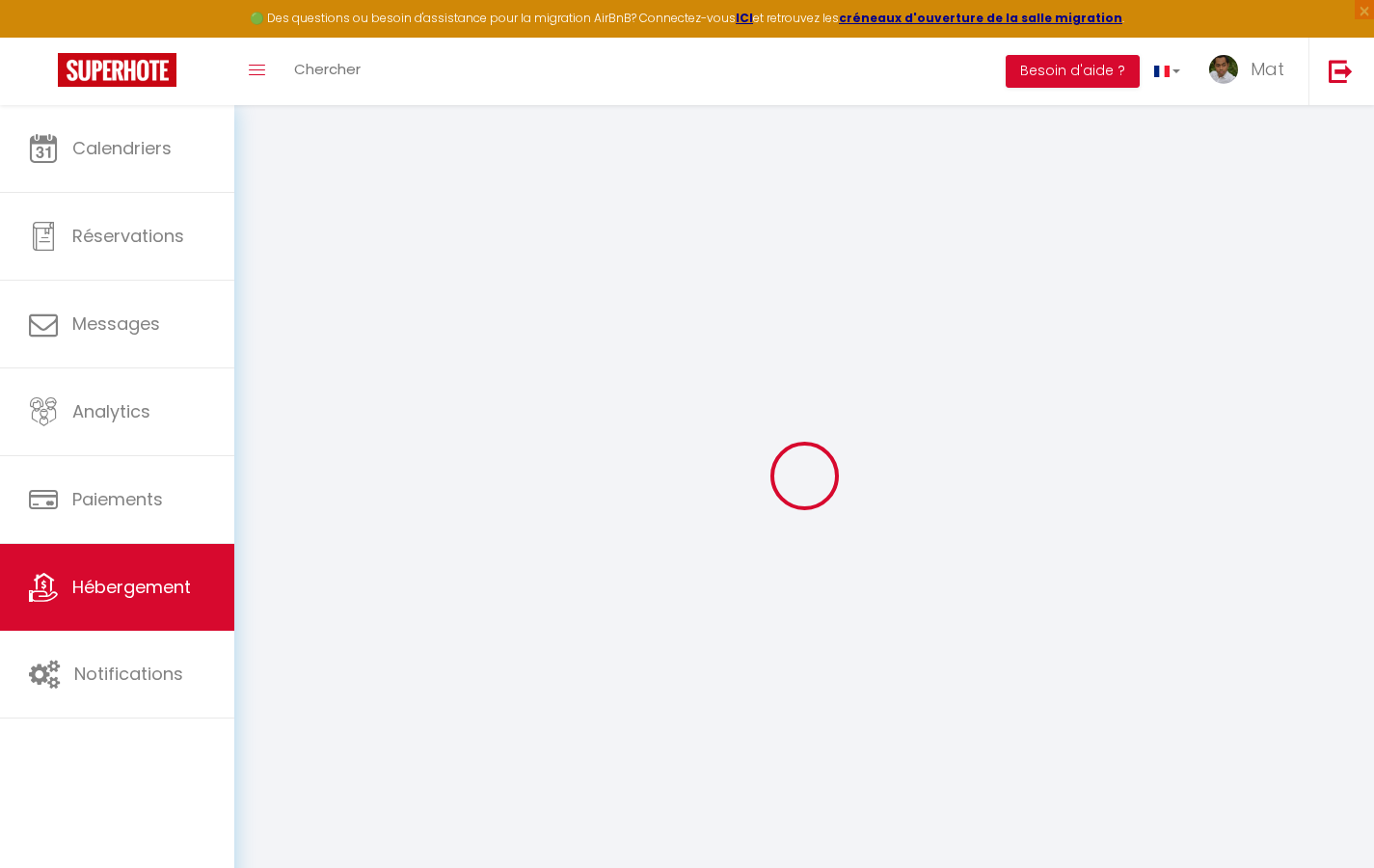
select select
checkbox input "false"
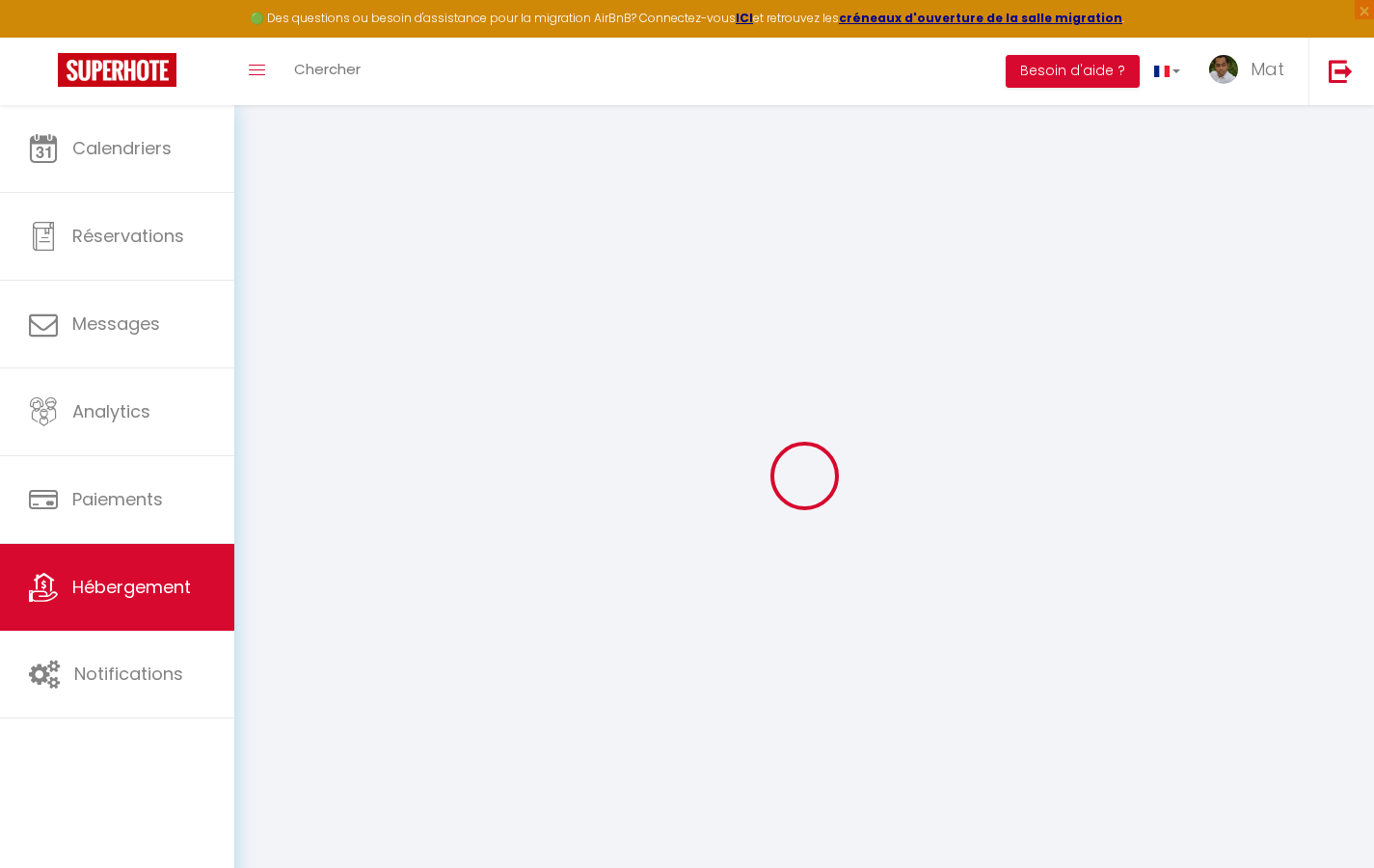
checkbox input "false"
select select
type input "Duplex La Fusterie"
type input "IMMO"
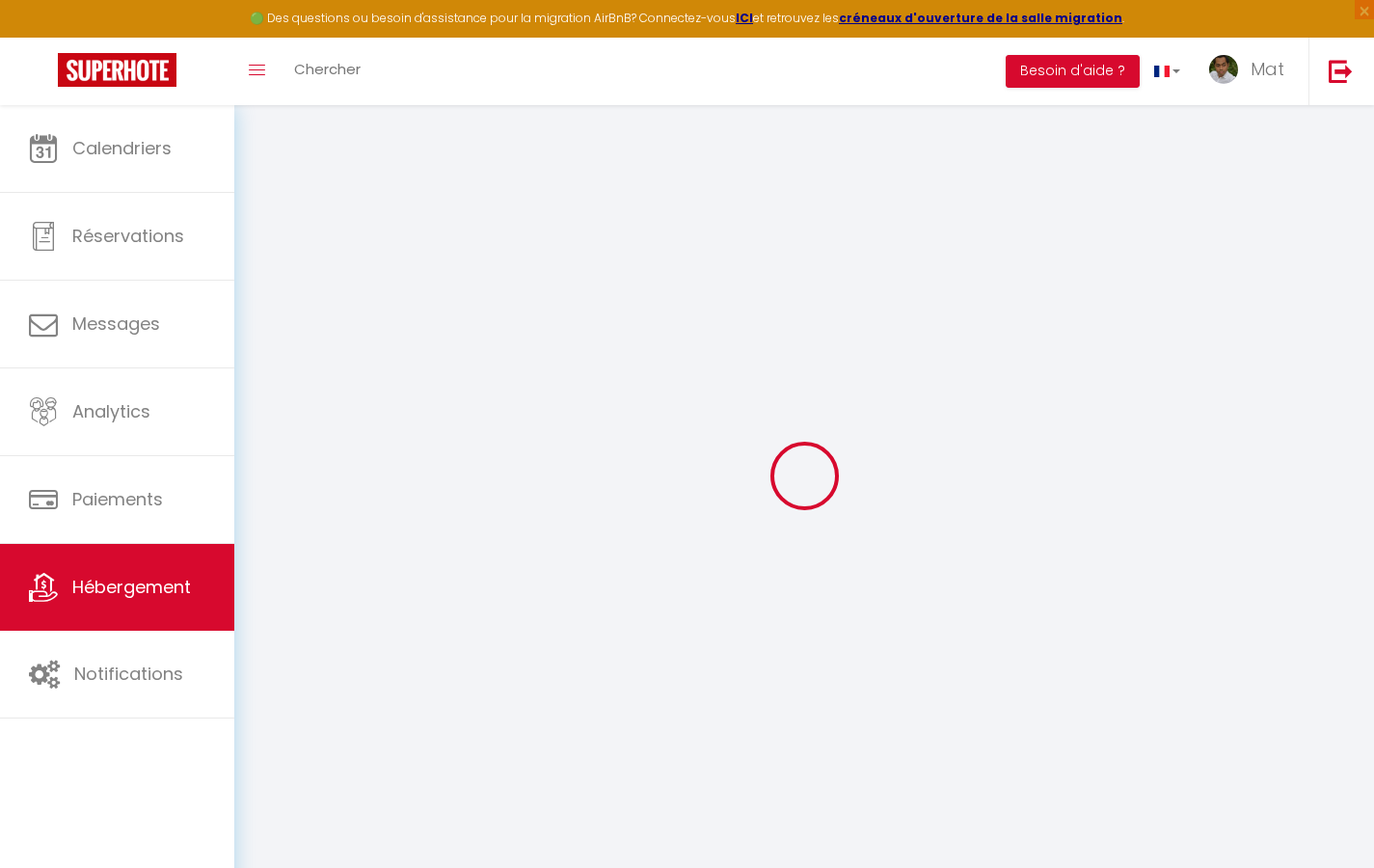
type input "MRA"
type input "[STREET_ADDRESS]"
type input "33800"
type input "[GEOGRAPHIC_DATA]"
select select "6"
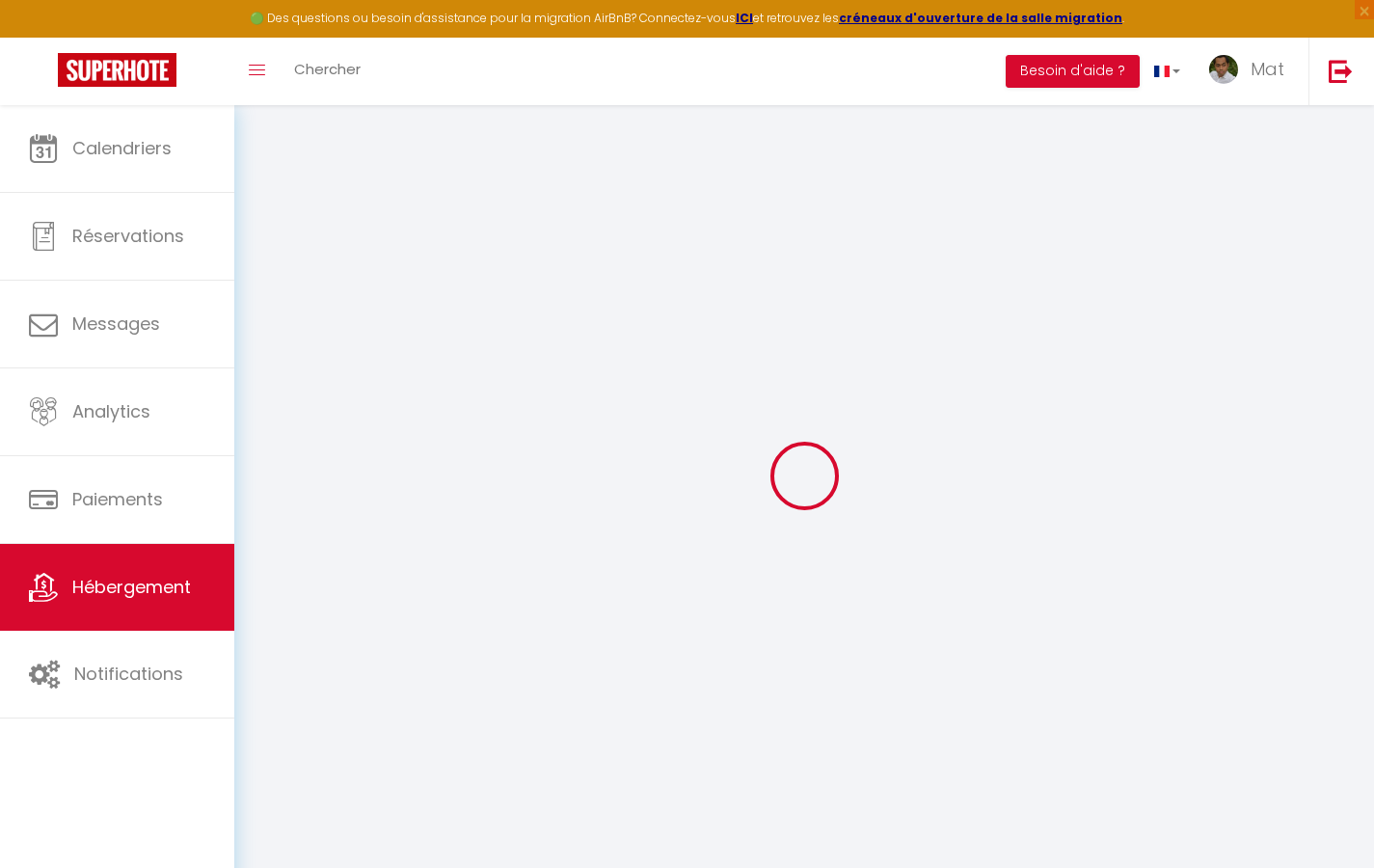
type input "35"
type input "20"
type input "30"
type input "1.65"
type input "200"
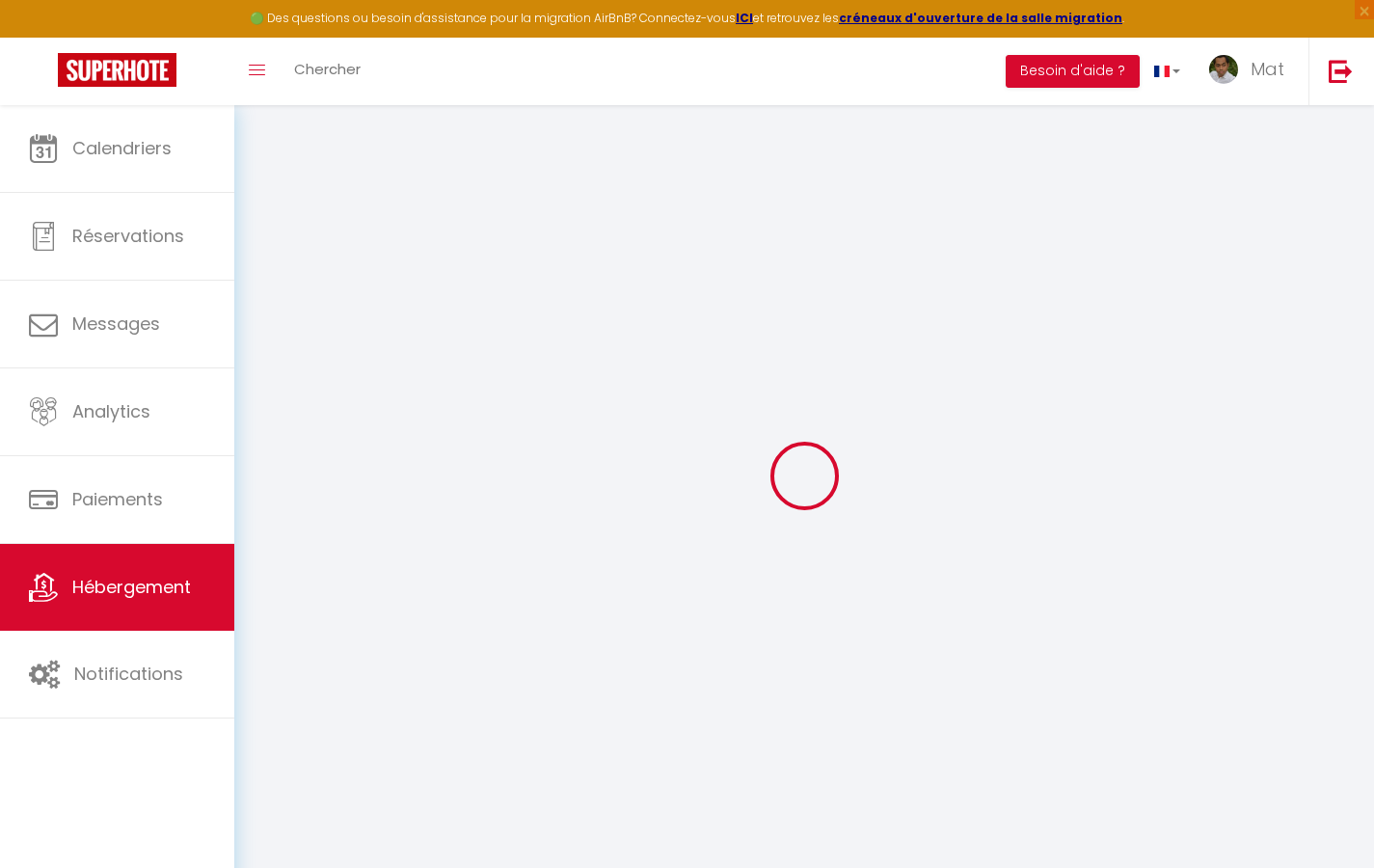
select select
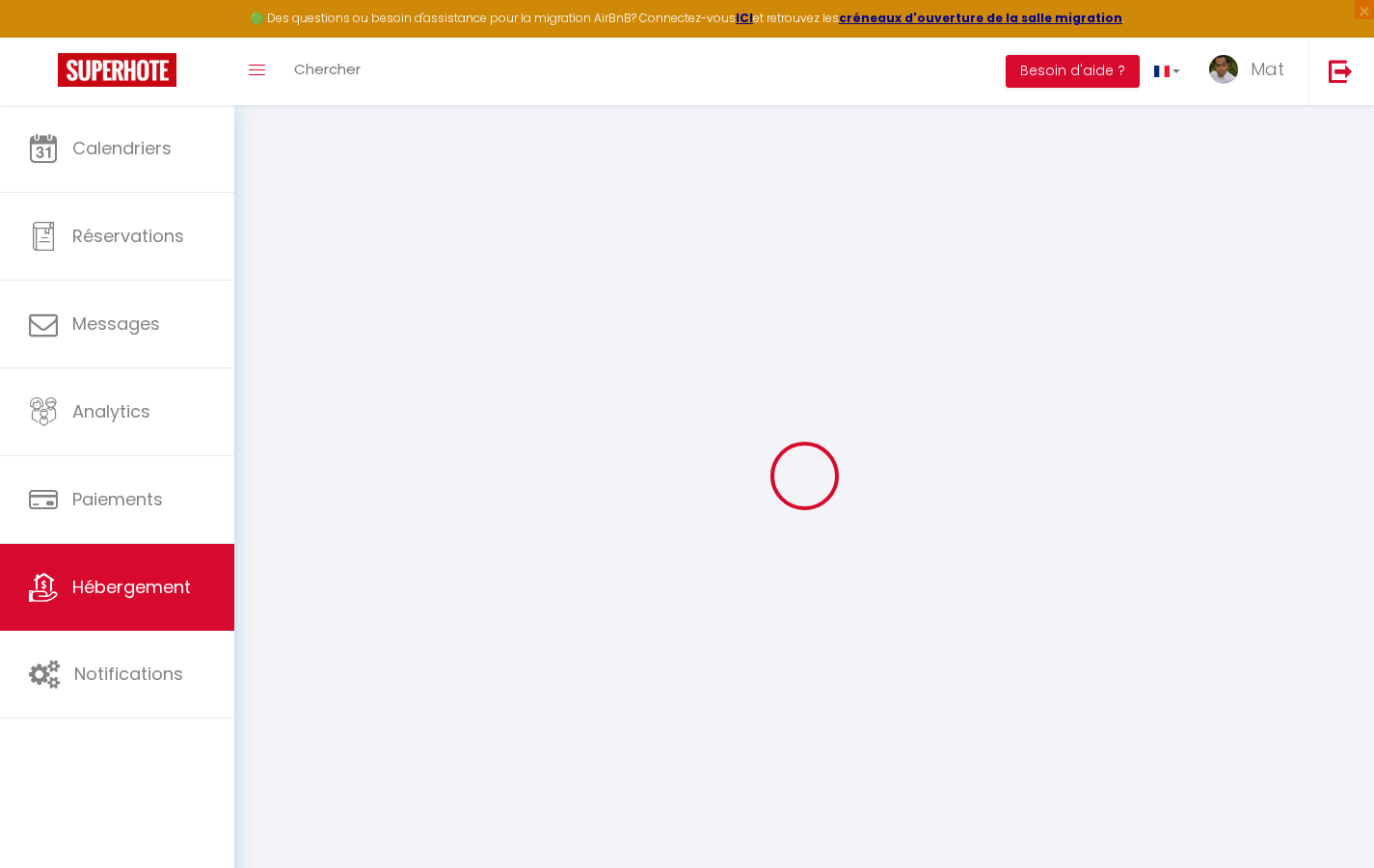
type input "[STREET_ADDRESS]"
type input "33800"
type input "[GEOGRAPHIC_DATA]"
type input "[EMAIL_ADDRESS][DOMAIN_NAME]"
select select "742"
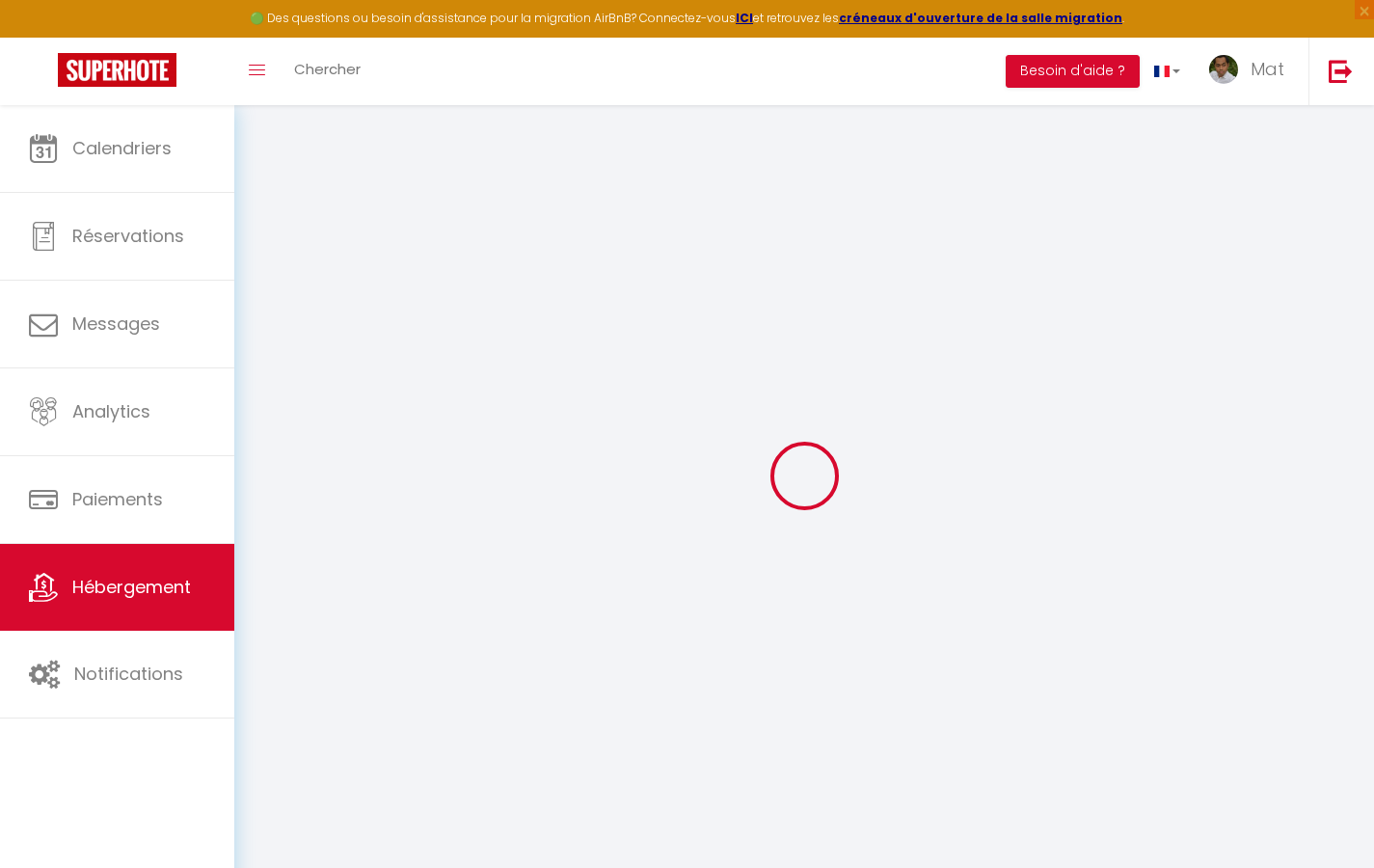
checkbox input "true"
checkbox input "false"
type input "10"
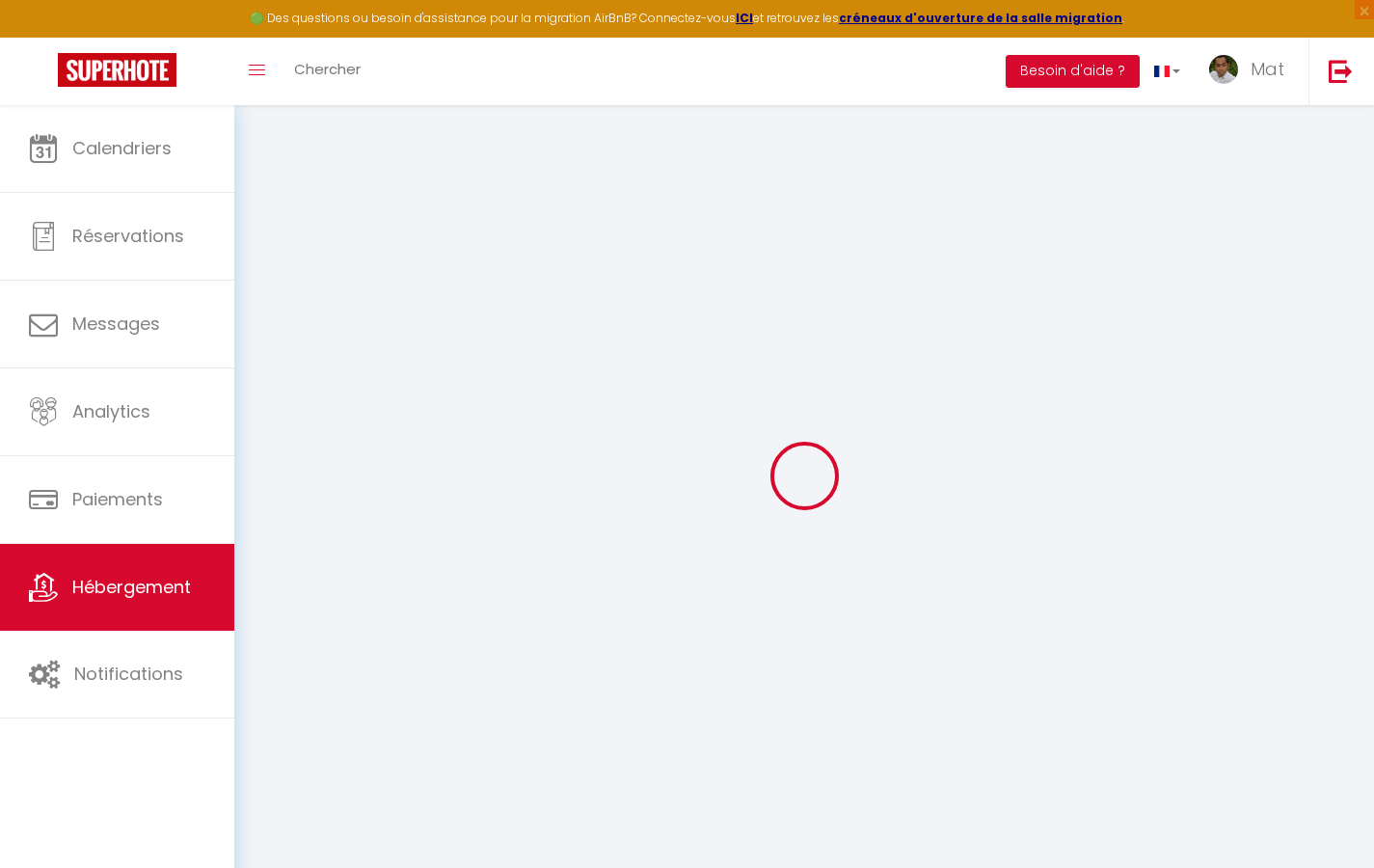
type input "50"
type input "0"
select select
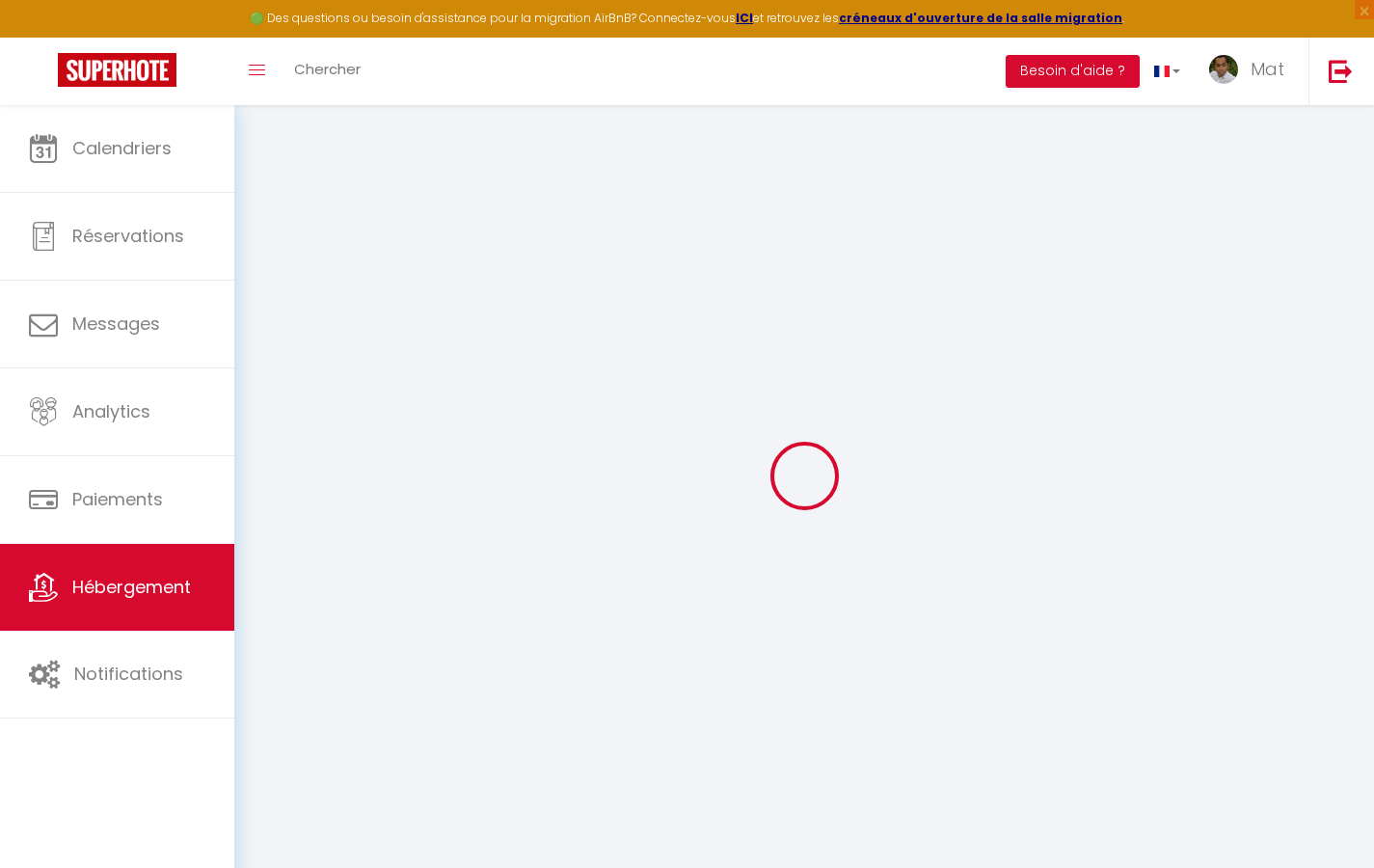
select select
checkbox input "true"
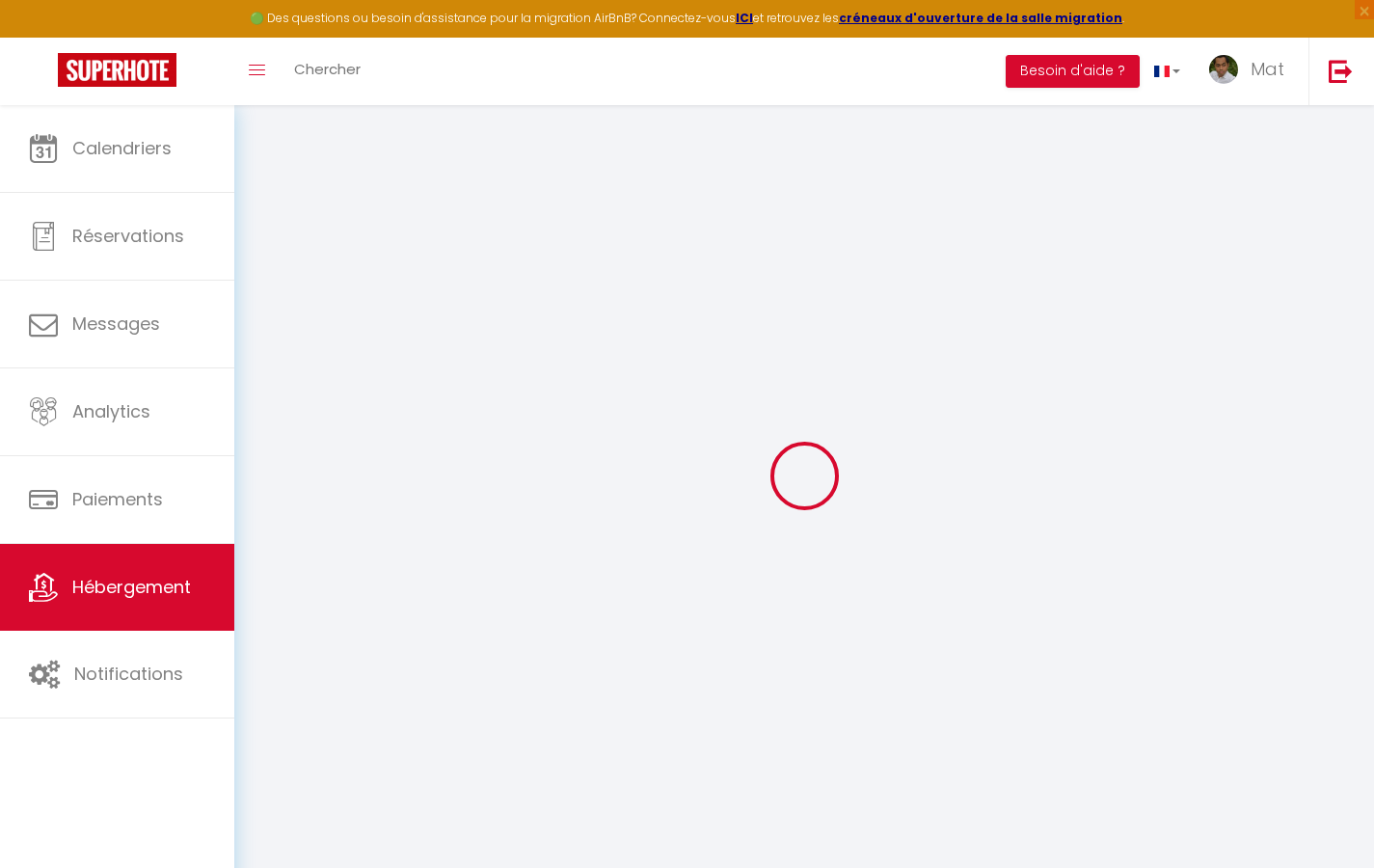
checkbox input "true"
checkbox input "false"
select select "2365"
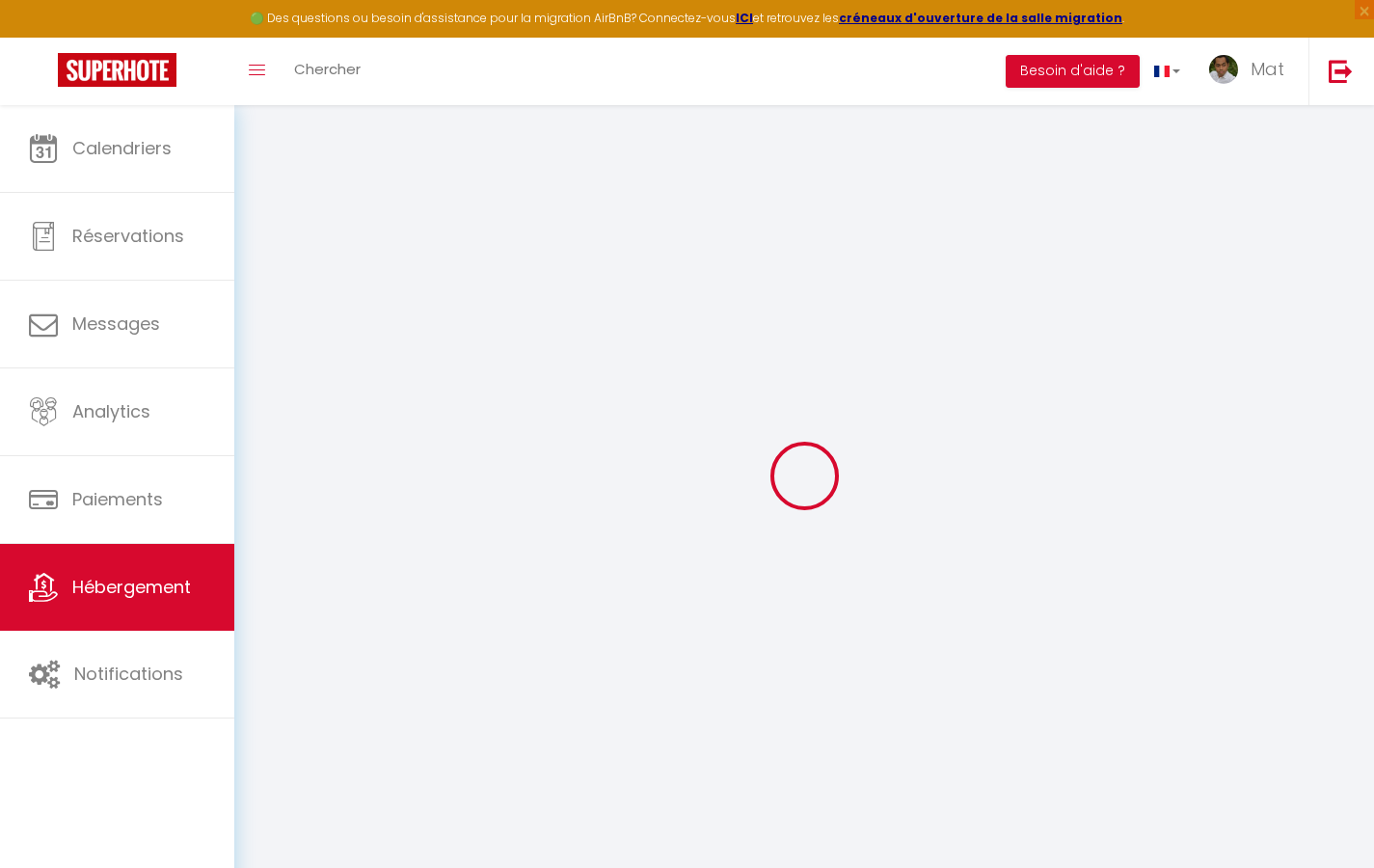
select select
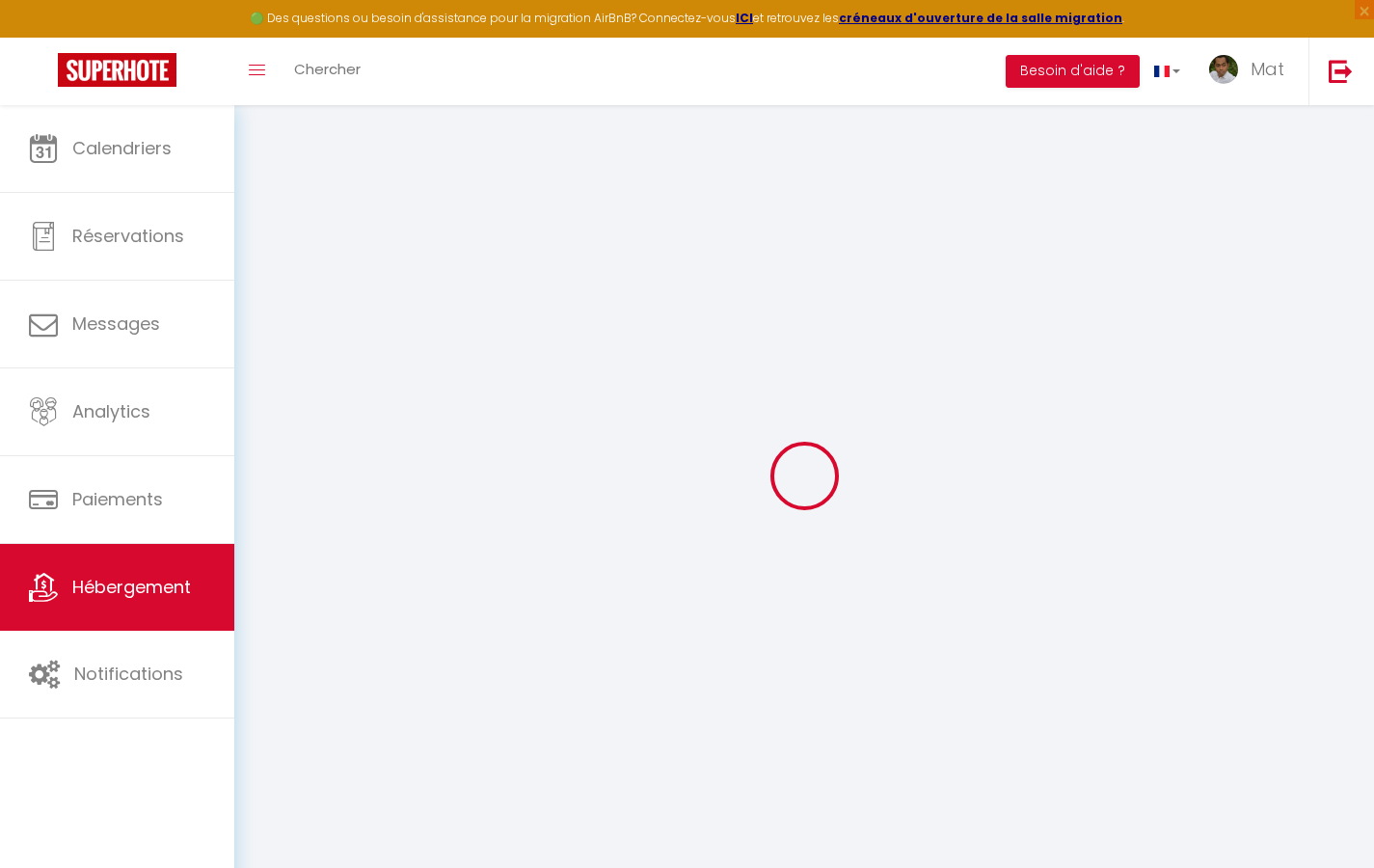
checkbox input "true"
checkbox input "false"
checkbox input "true"
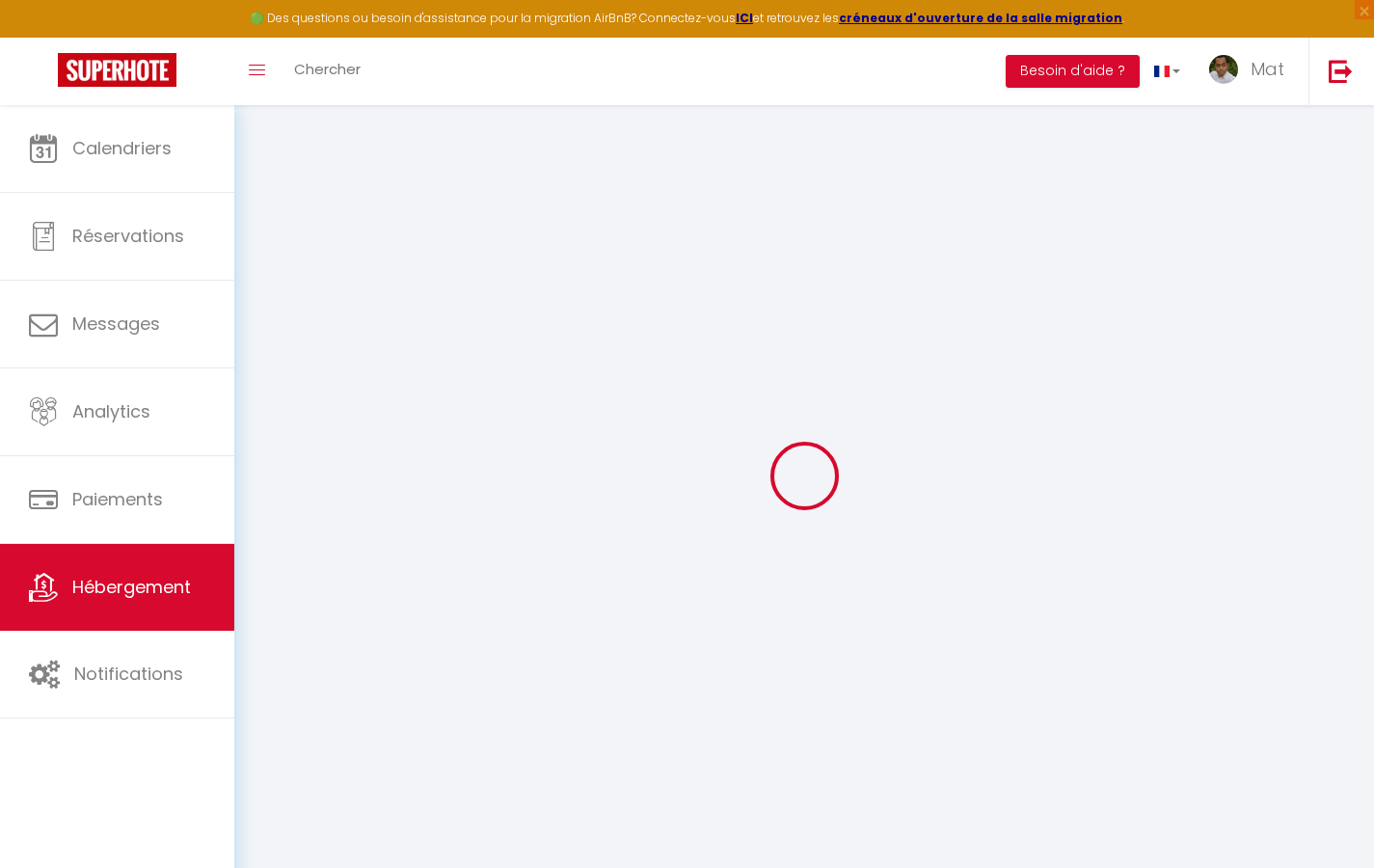
checkbox input "true"
checkbox input "false"
checkbox input "true"
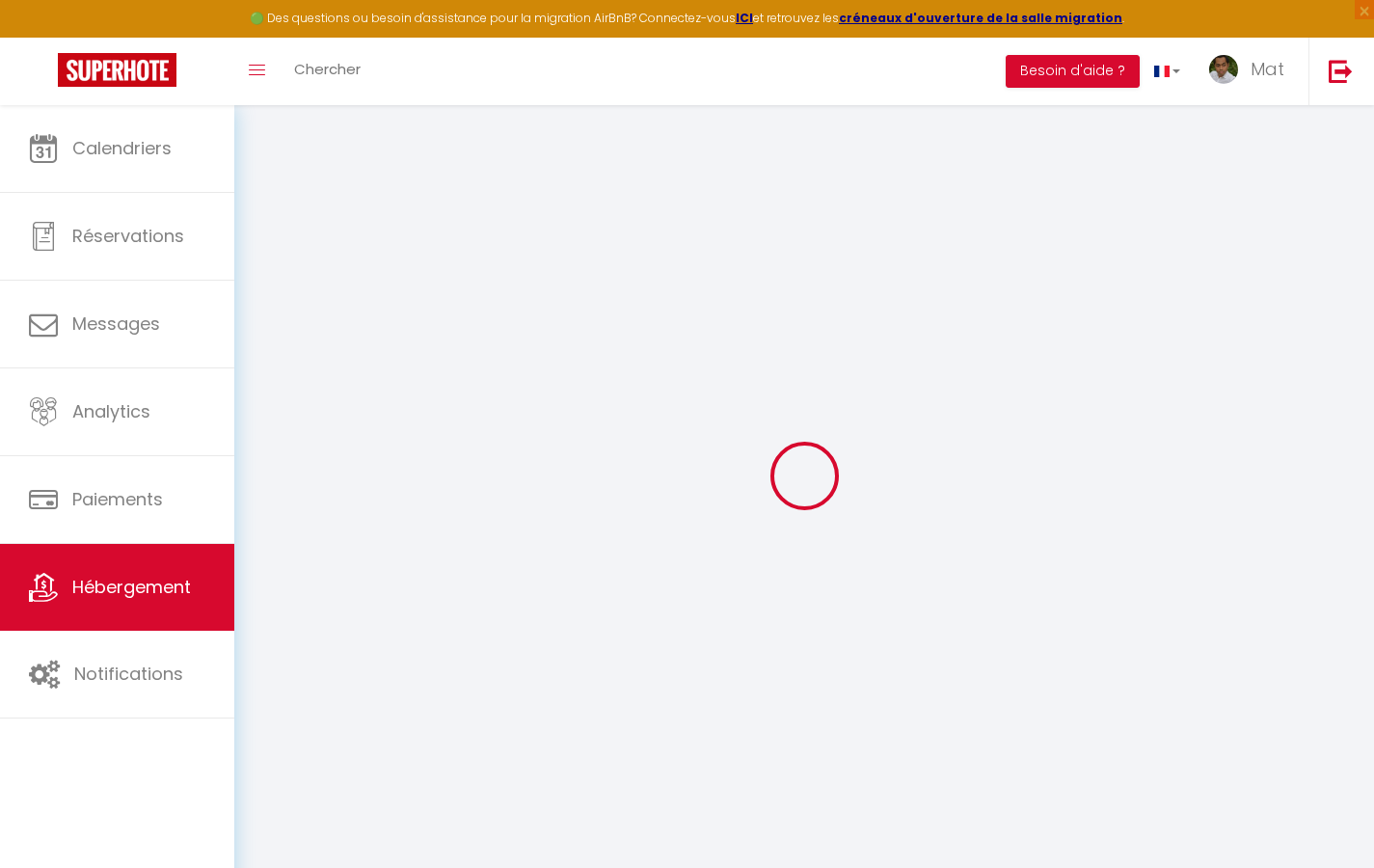
checkbox input "true"
checkbox input "false"
select select "17:00"
select select "23:30"
select select "10:00"
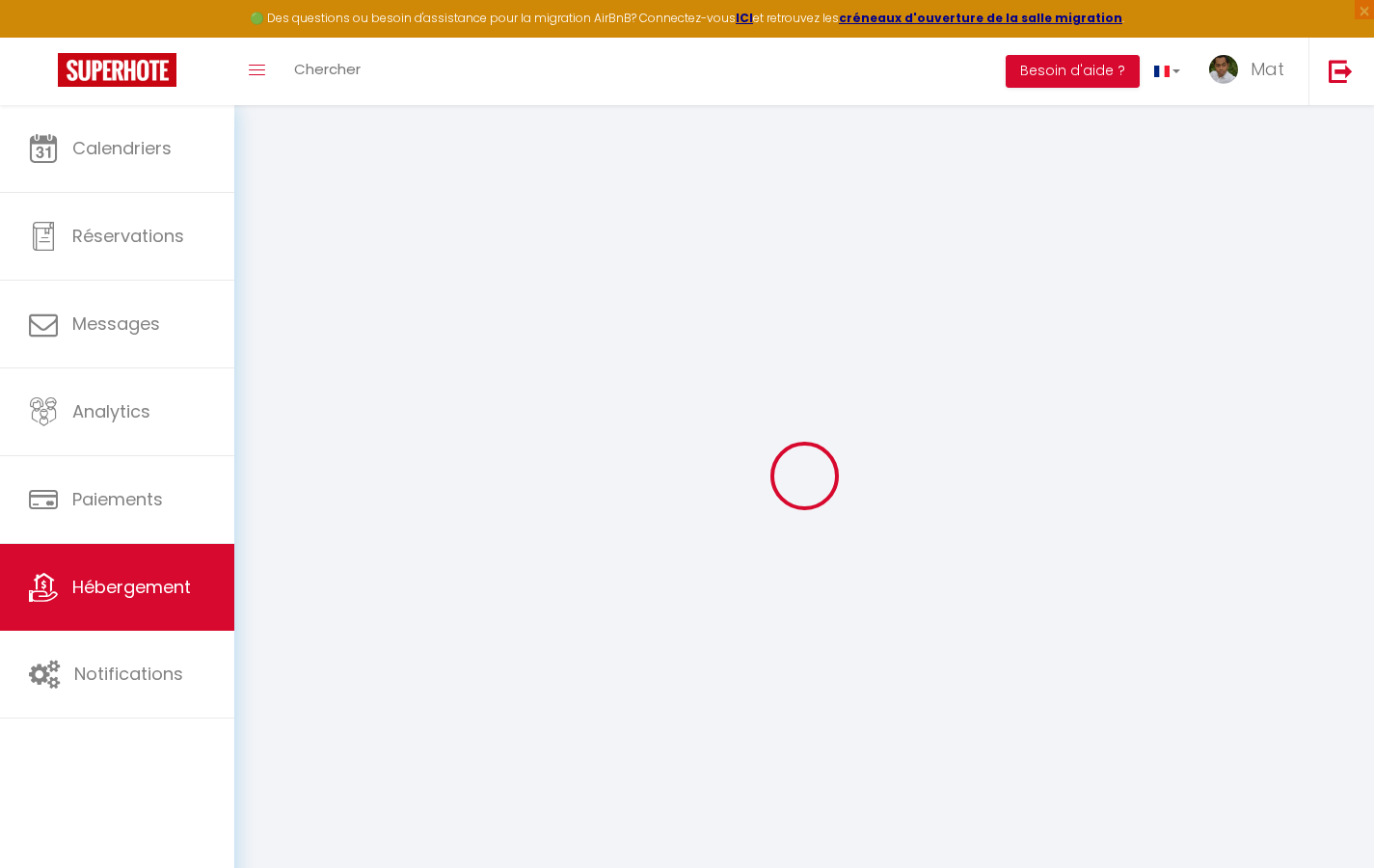
select select "30"
select select "120"
checkbox input "true"
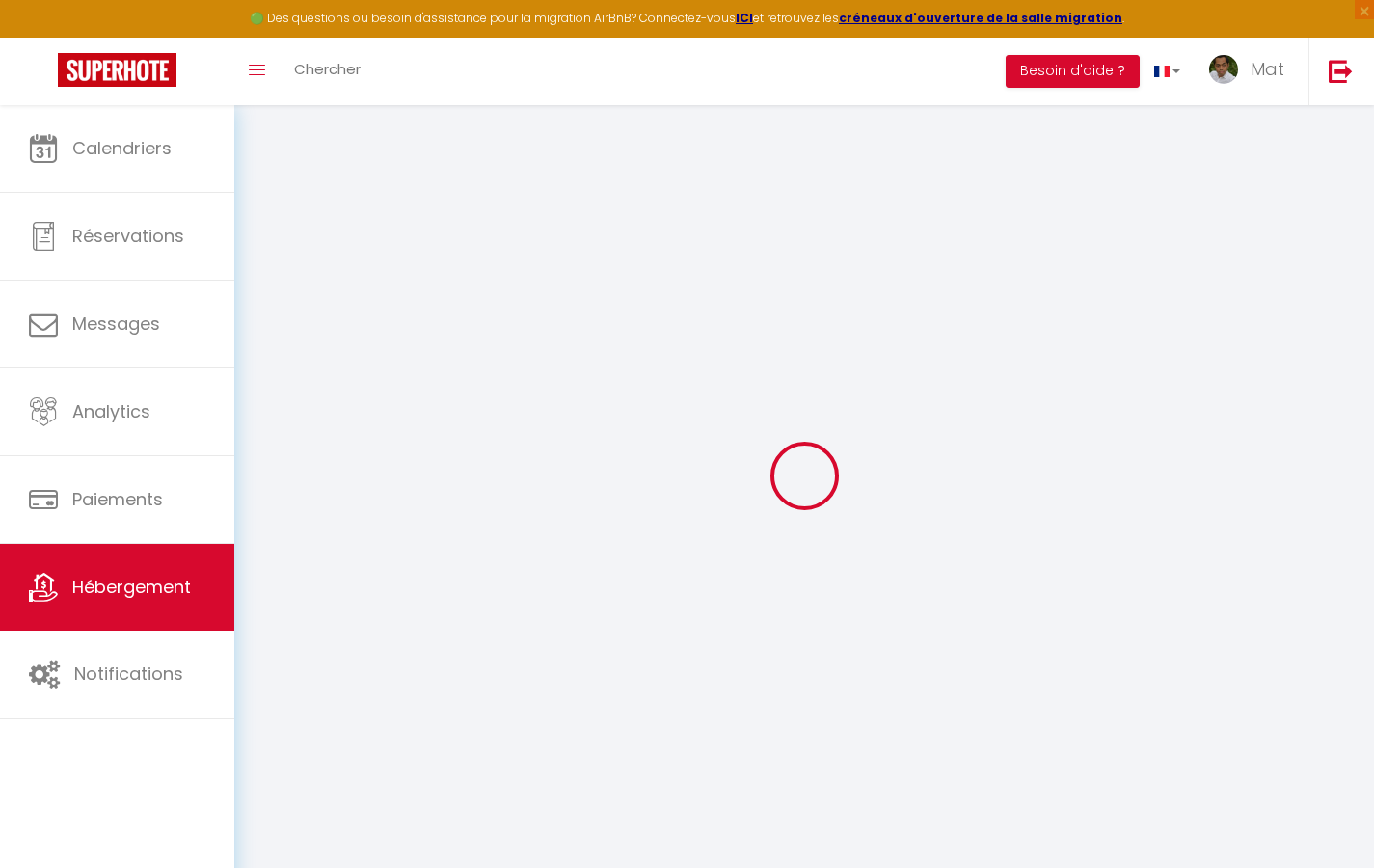
checkbox input "false"
